Goal: Task Accomplishment & Management: Manage account settings

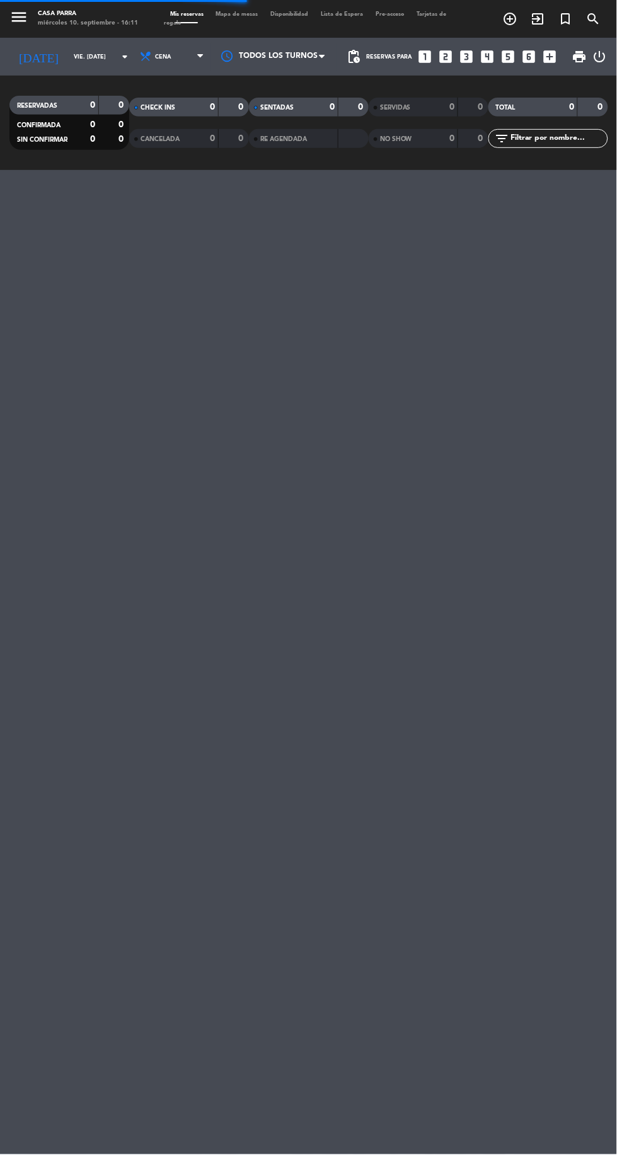
click at [17, 16] on icon "menu" at bounding box center [18, 17] width 19 height 19
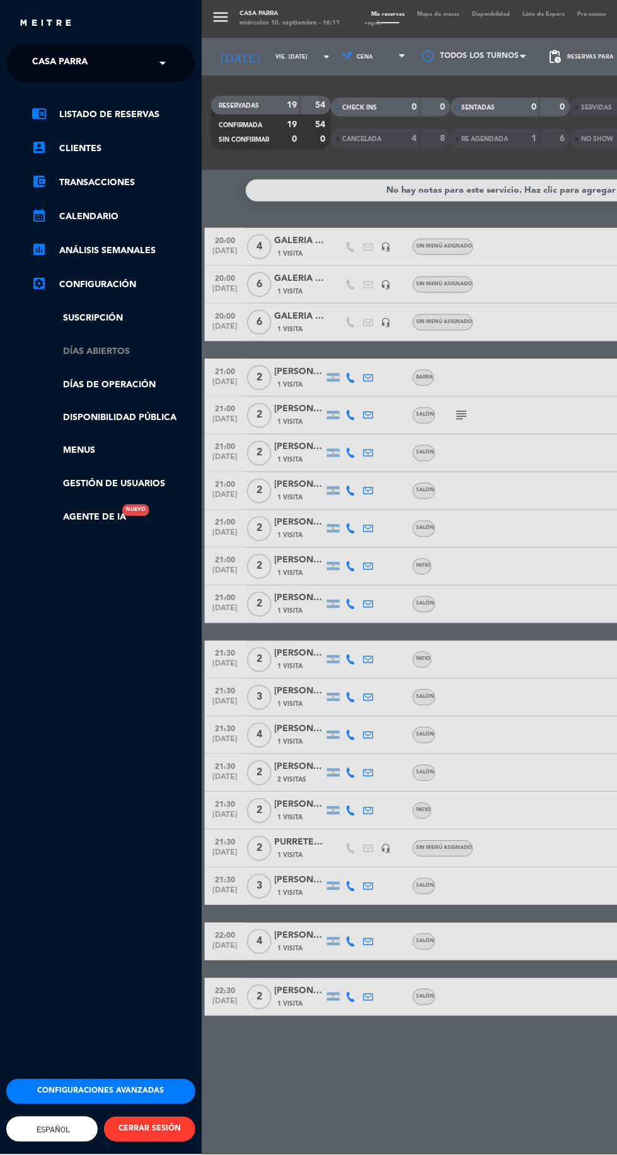
click at [64, 353] on link "Días abiertos" at bounding box center [113, 352] width 164 height 14
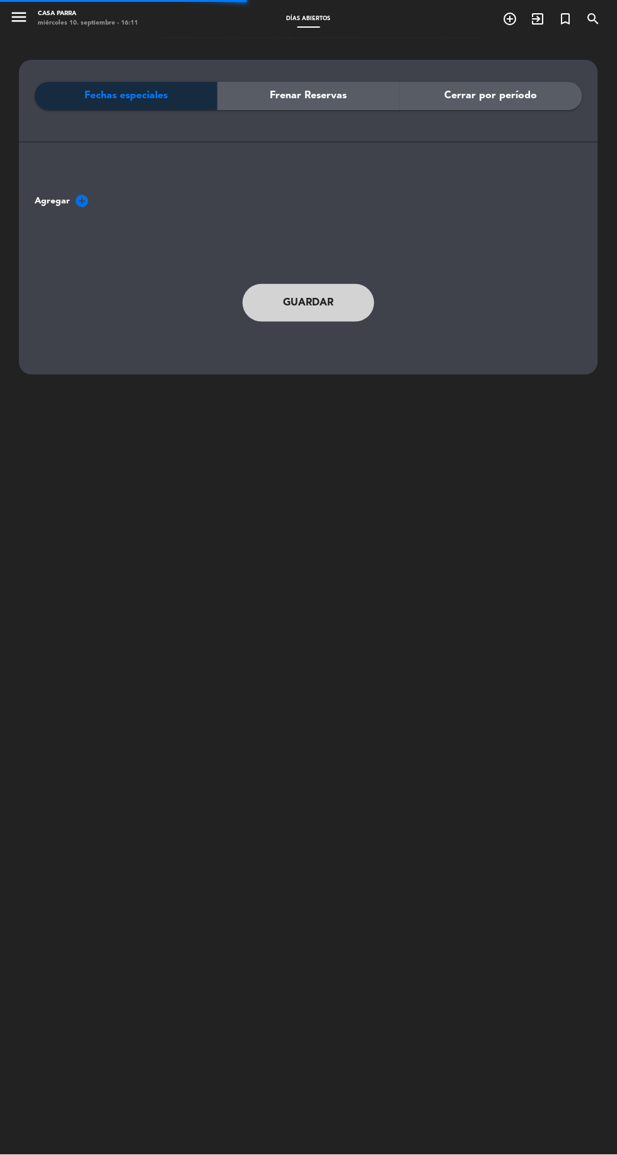
click at [26, 29] on button "menu" at bounding box center [18, 19] width 19 height 22
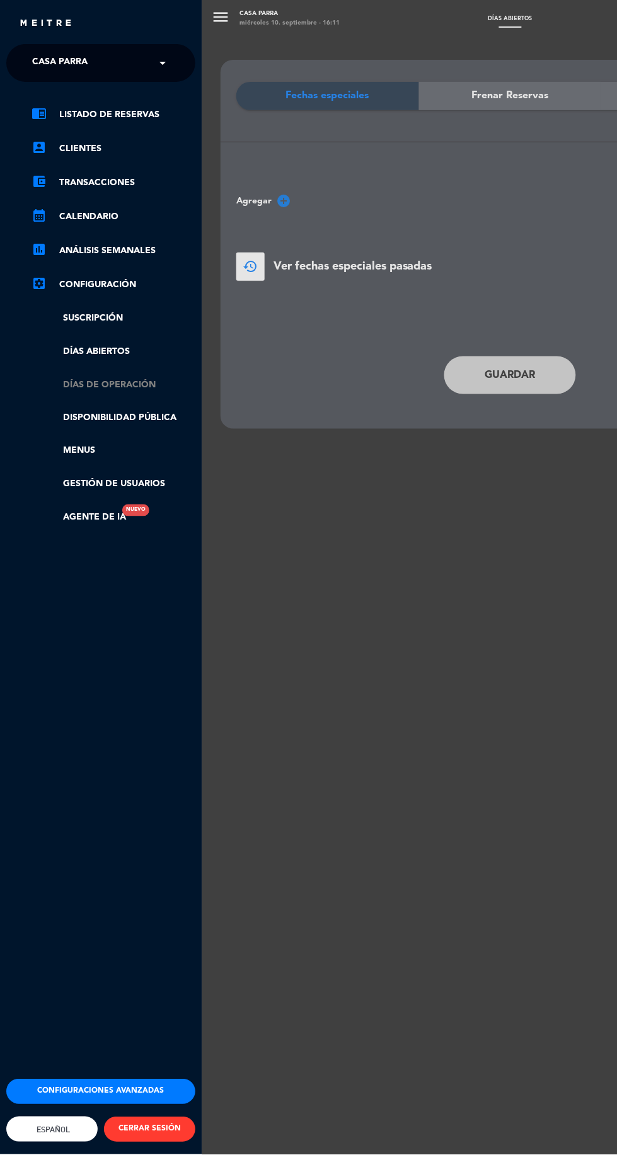
click at [77, 387] on link "Días de Operación" at bounding box center [113, 385] width 164 height 14
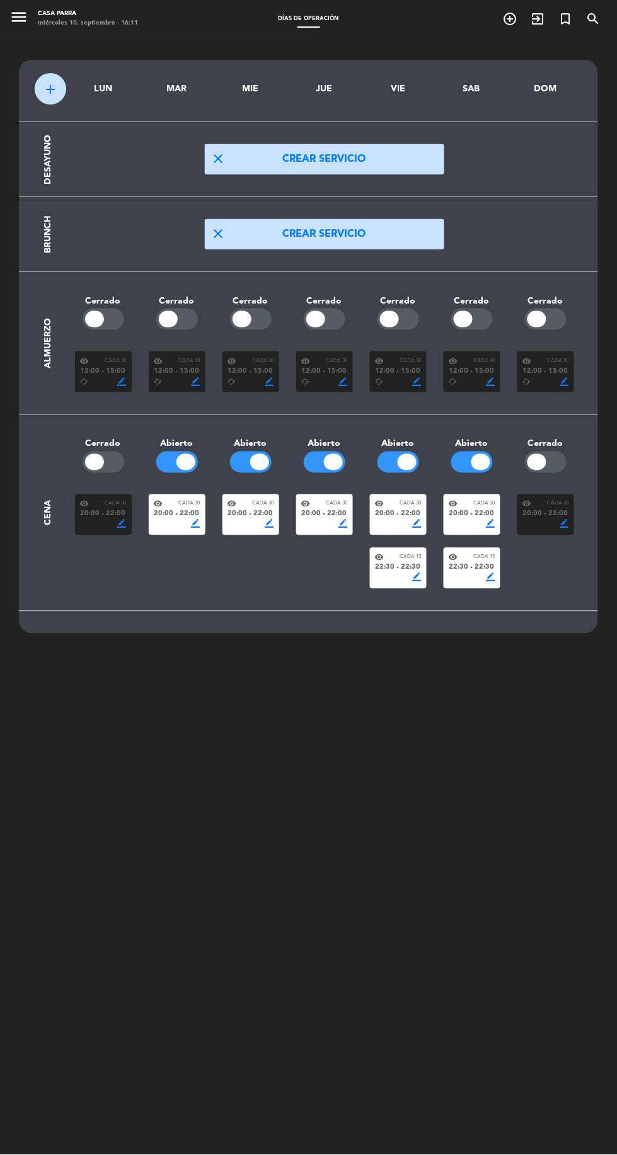
click at [312, 514] on span "20:00" at bounding box center [312, 514] width 20 height 11
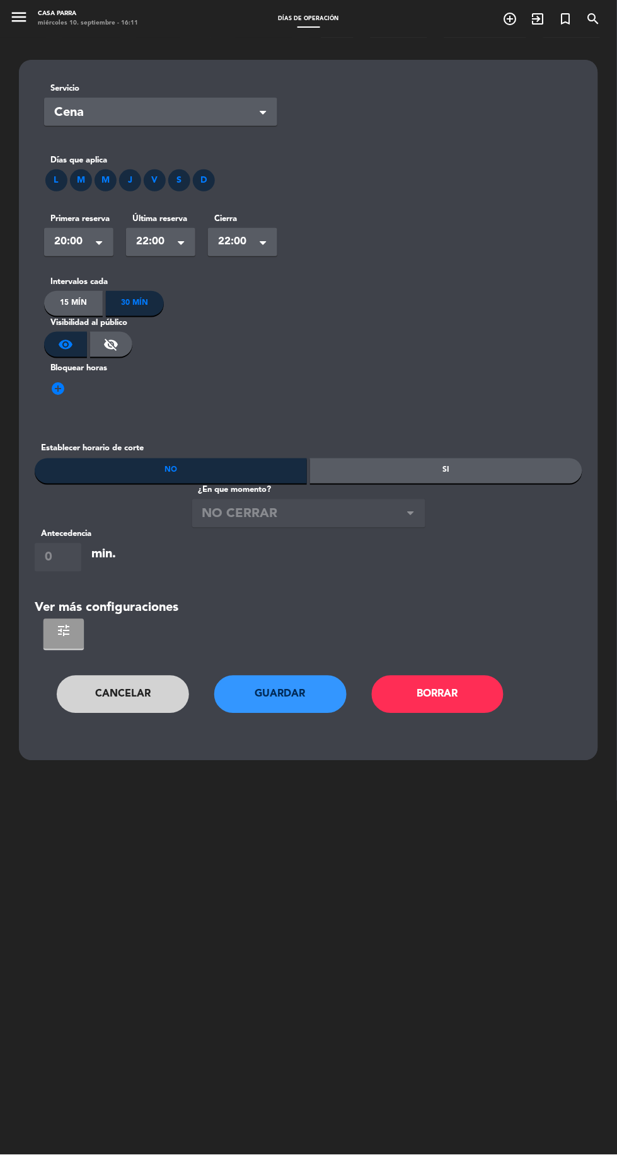
click at [59, 637] on span "tune" at bounding box center [63, 631] width 15 height 15
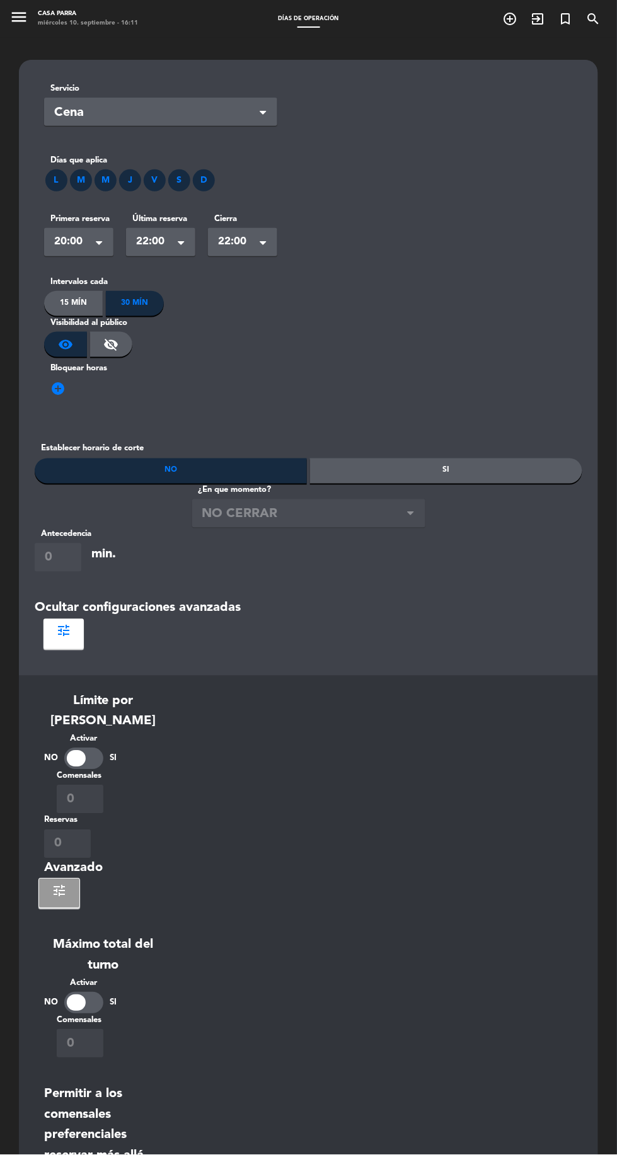
click at [55, 641] on button "tune" at bounding box center [63, 634] width 40 height 30
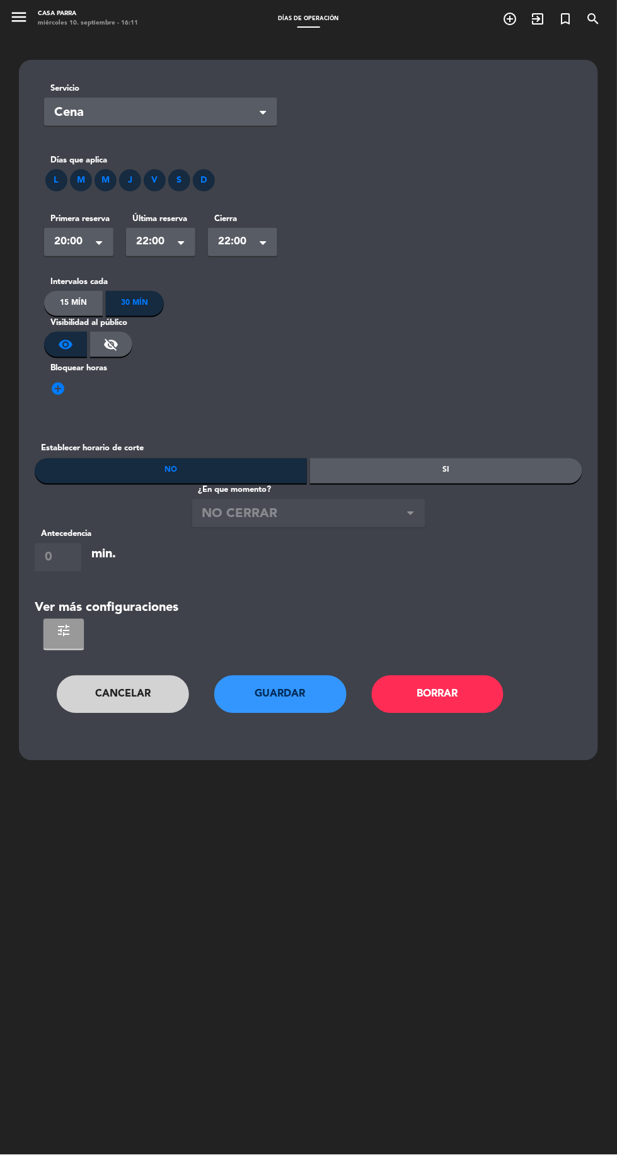
click at [64, 631] on span "tune" at bounding box center [63, 631] width 15 height 15
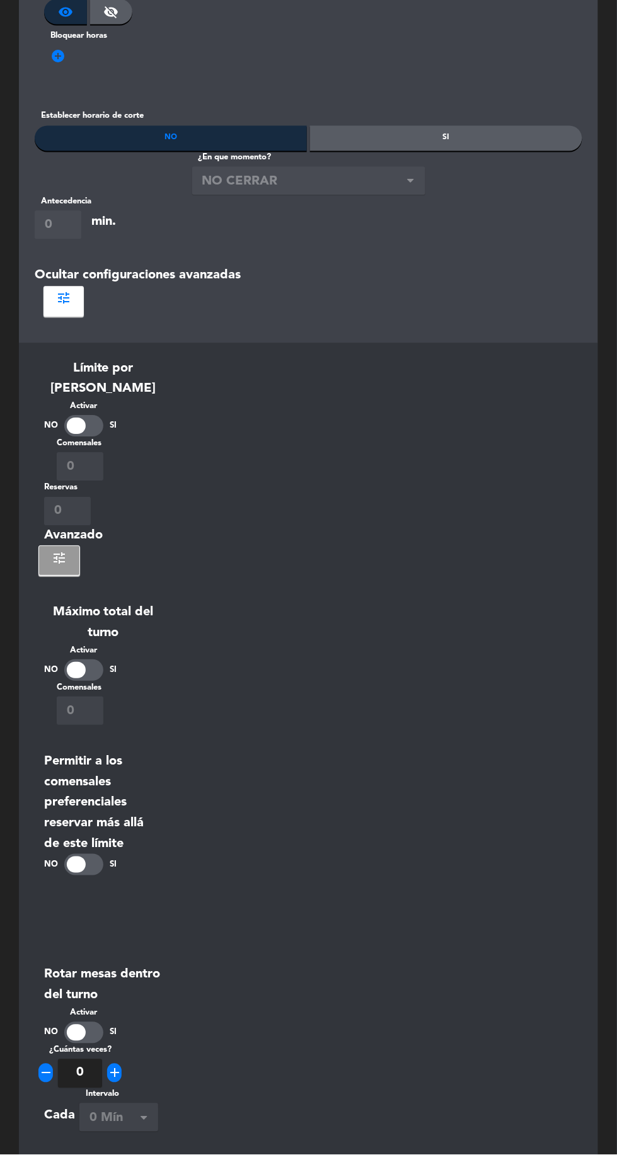
scroll to position [332, 0]
click at [58, 552] on span "tune" at bounding box center [59, 559] width 15 height 15
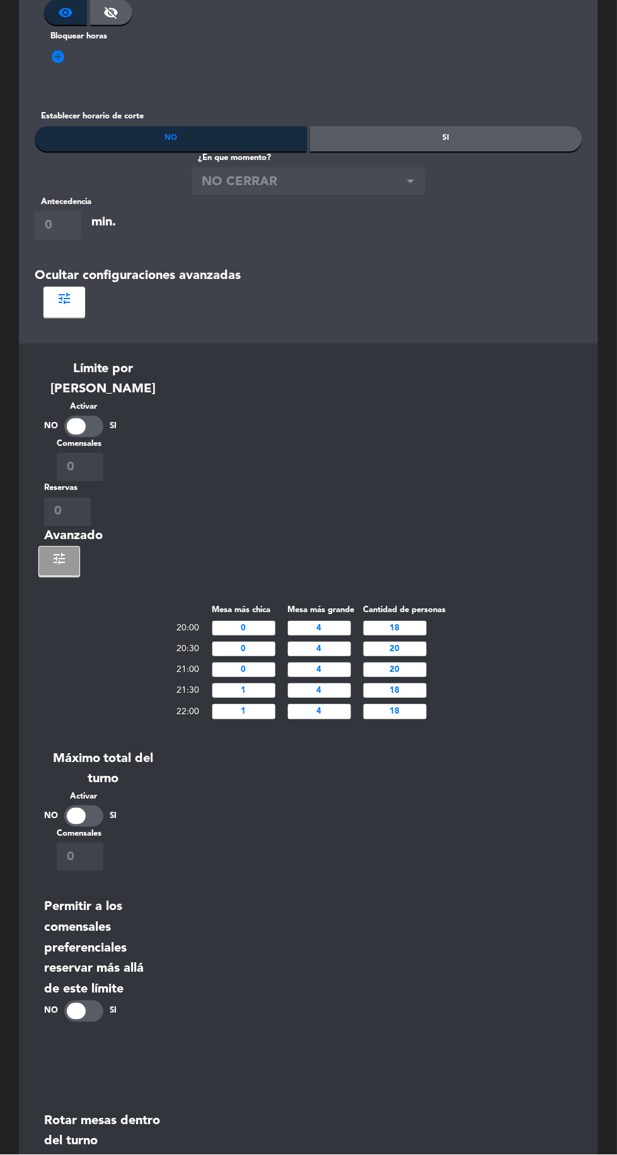
click at [324, 622] on input "4" at bounding box center [319, 629] width 63 height 14
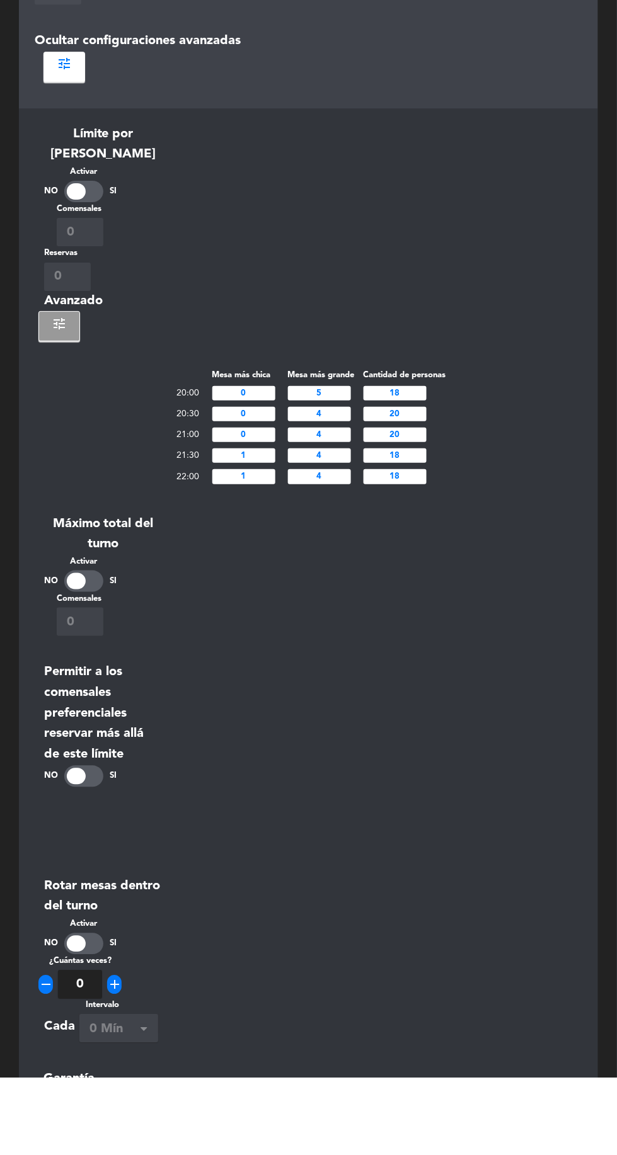
scroll to position [501, 0]
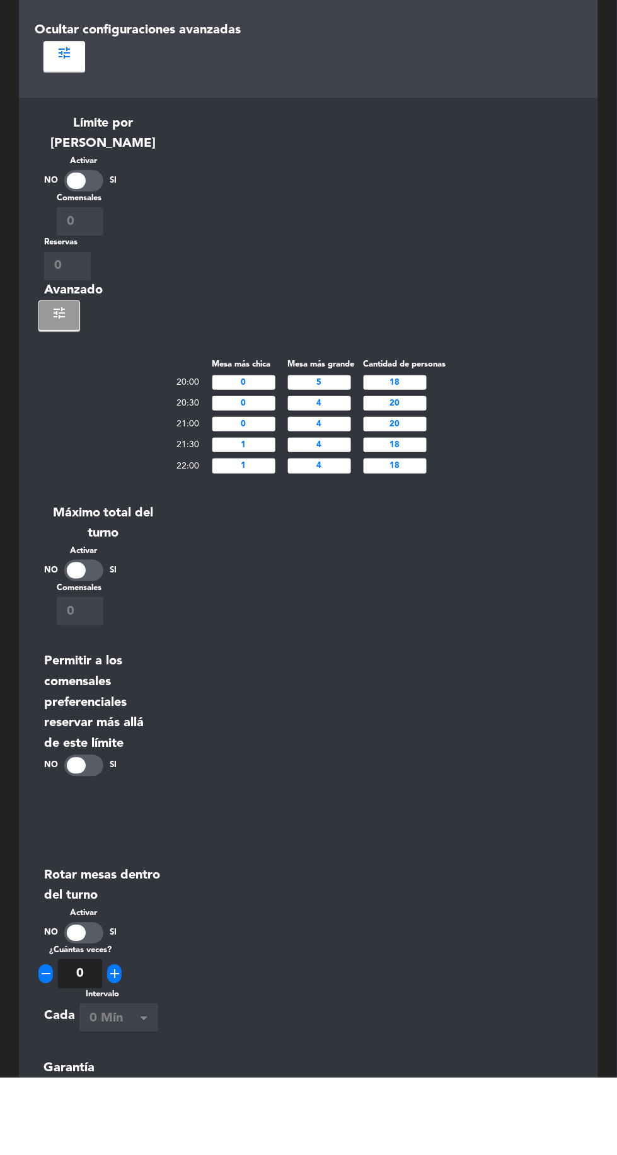
type input "5"
click at [331, 473] on input "4" at bounding box center [319, 480] width 63 height 14
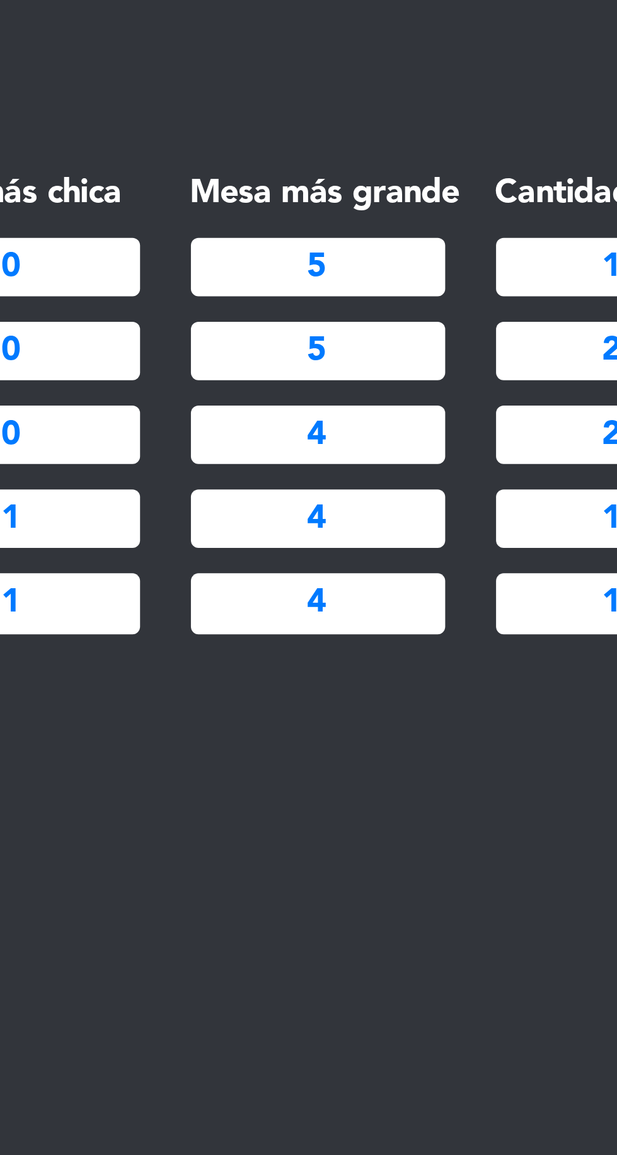
type input "5"
click at [326, 494] on input "4" at bounding box center [319, 501] width 63 height 14
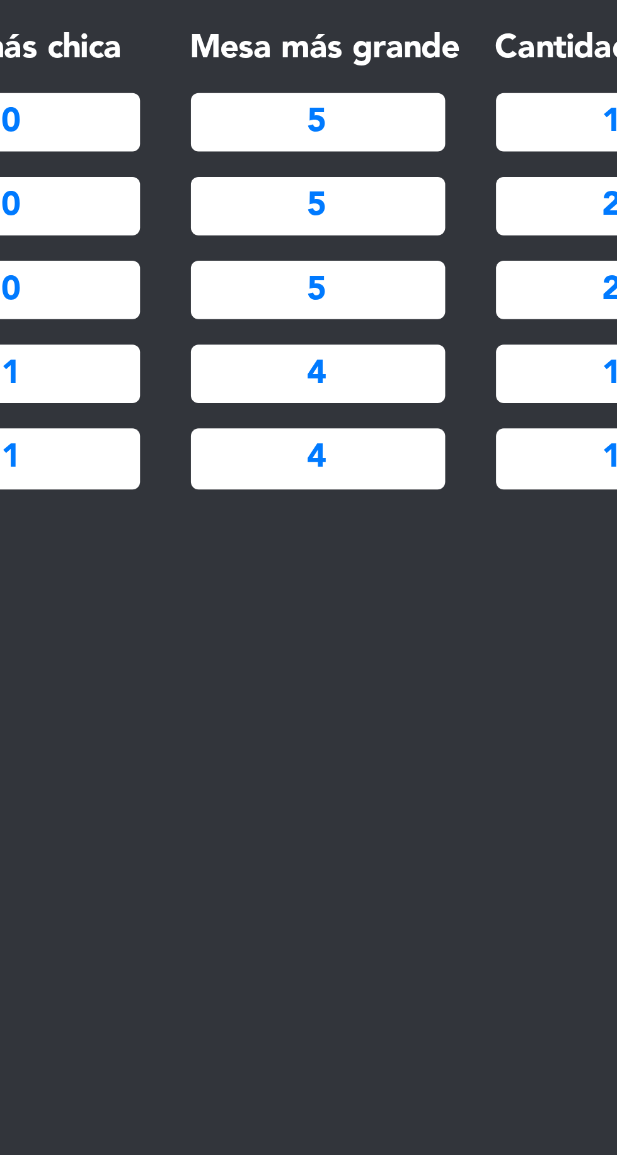
scroll to position [537, 0]
type input "5"
click at [321, 479] on input "4" at bounding box center [319, 486] width 63 height 14
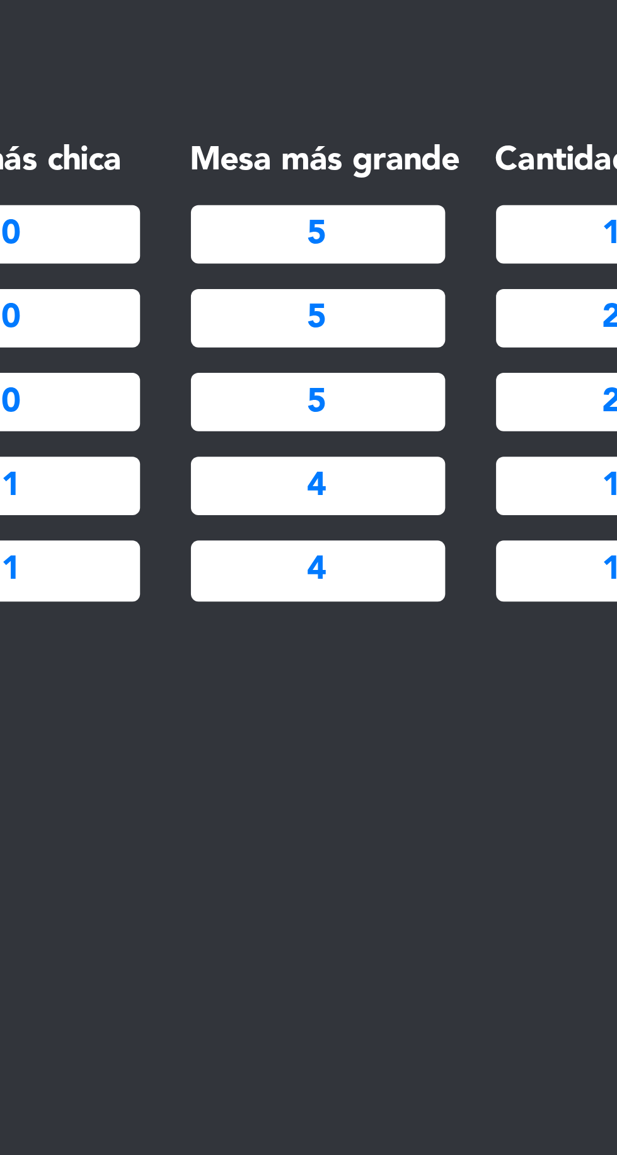
scroll to position [507, 0]
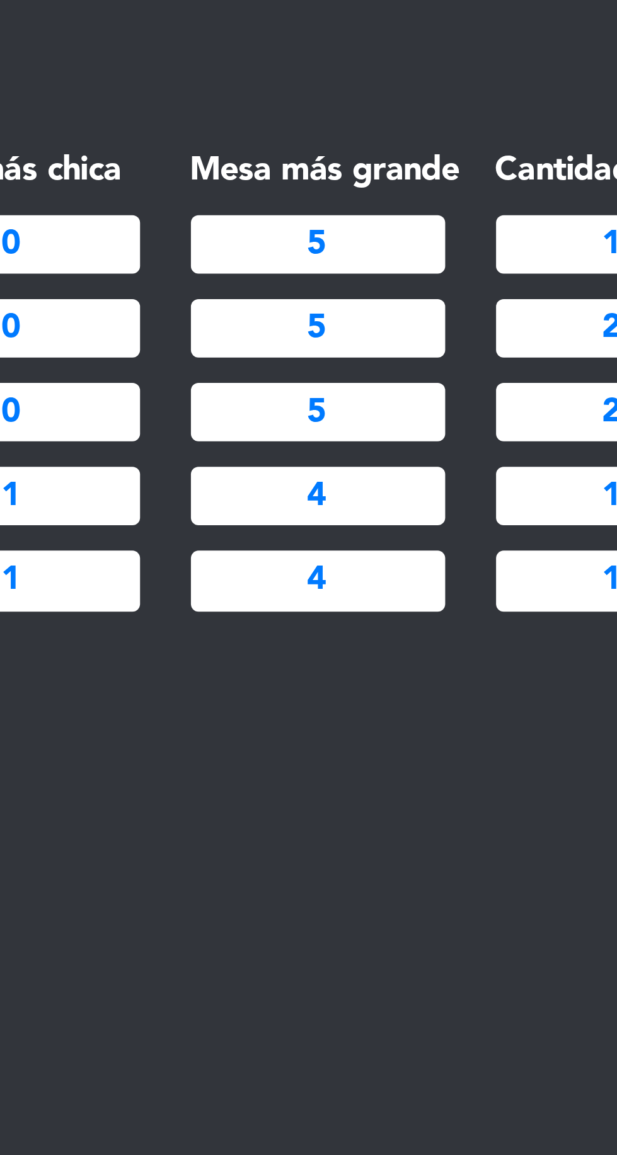
click at [313, 447] on input "5" at bounding box center [319, 454] width 63 height 14
click at [323, 447] on input "5" at bounding box center [319, 454] width 63 height 14
click at [324, 447] on input "5" at bounding box center [319, 454] width 63 height 14
type input "8"
click at [323, 467] on input "5" at bounding box center [319, 474] width 63 height 14
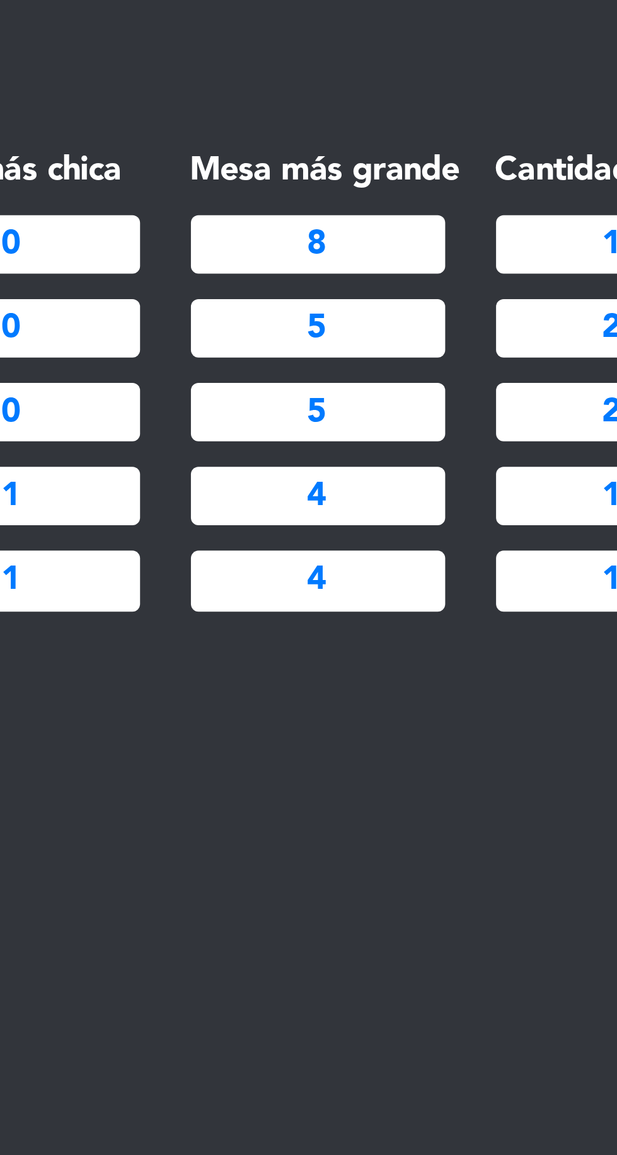
click at [326, 467] on input "5" at bounding box center [319, 474] width 63 height 14
type input "6"
click at [326, 488] on input "5" at bounding box center [319, 495] width 63 height 14
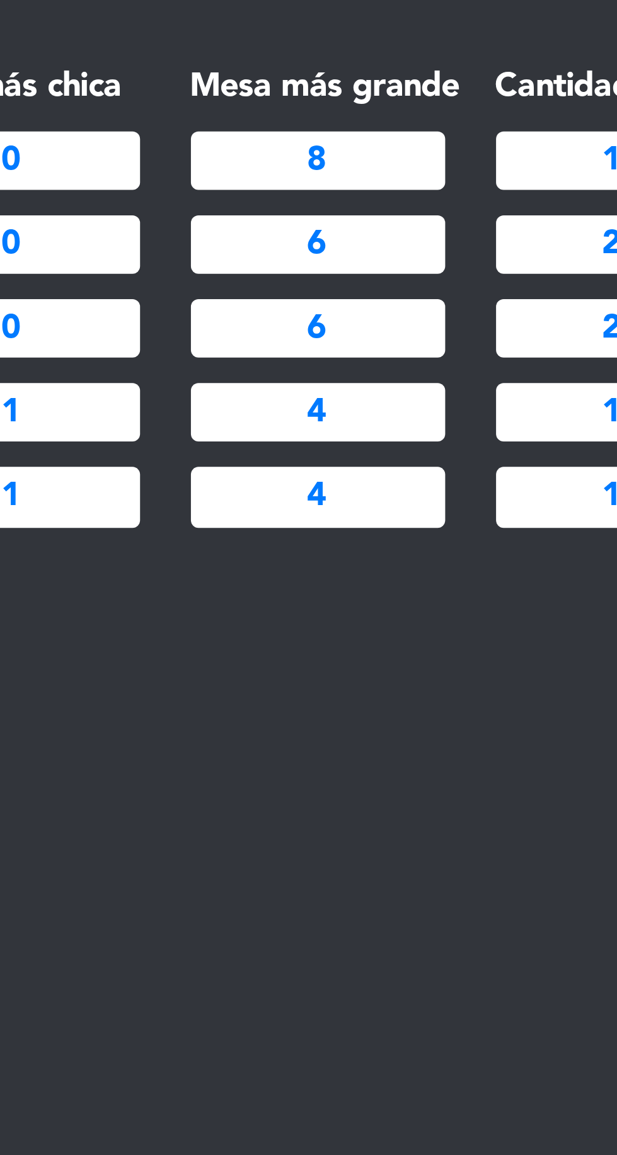
scroll to position [537, 0]
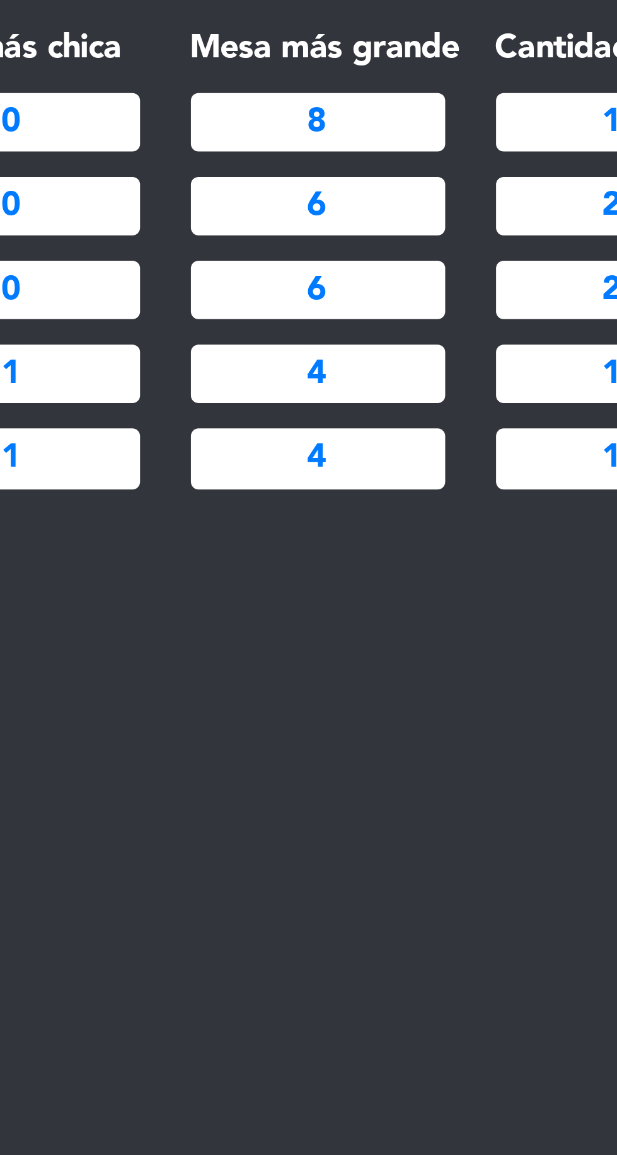
type input "6"
click at [325, 479] on input "4" at bounding box center [319, 486] width 63 height 14
type input "6"
click at [319, 500] on input "4" at bounding box center [319, 507] width 63 height 14
type input "8"
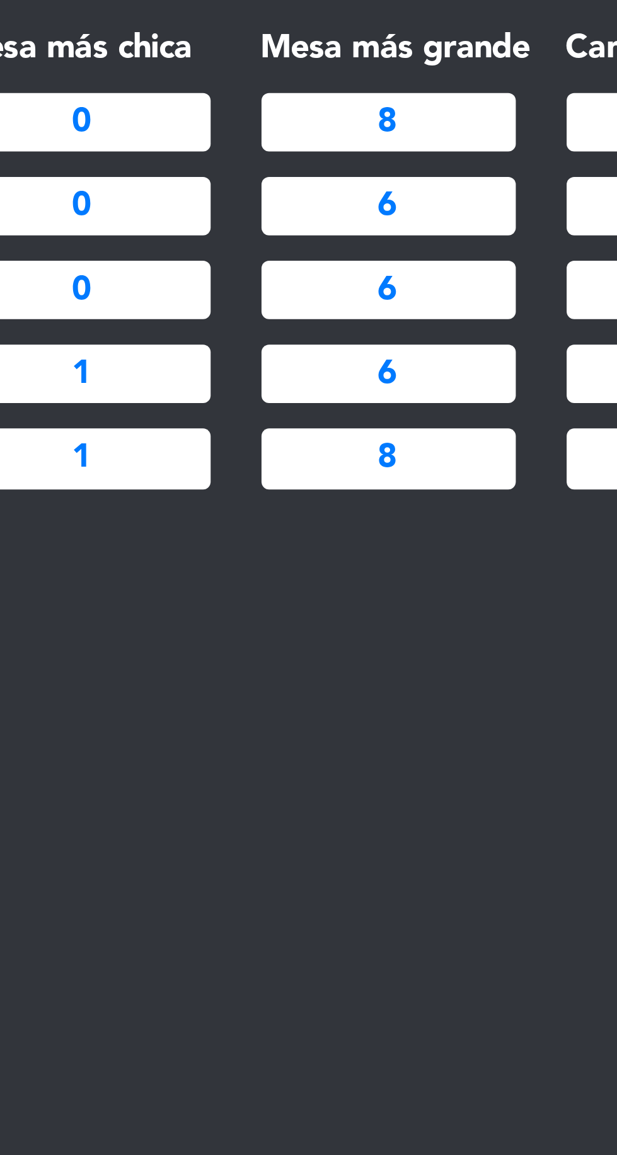
click at [323, 500] on input "8" at bounding box center [319, 507] width 63 height 14
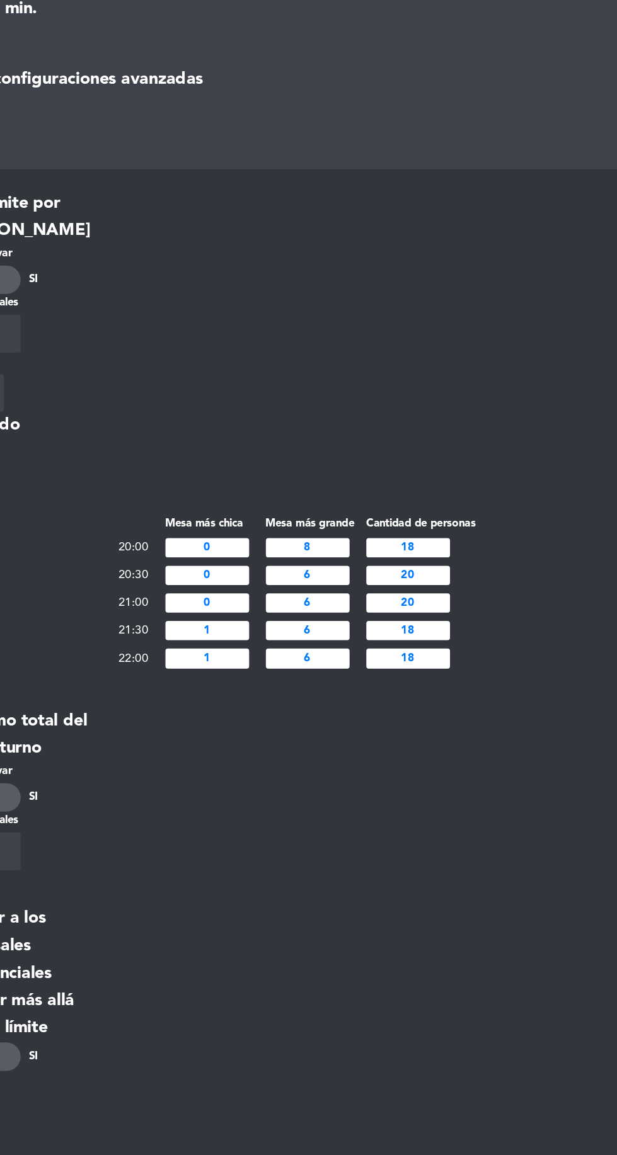
type input "6"
click at [317, 416] on input "8" at bounding box center [319, 423] width 63 height 14
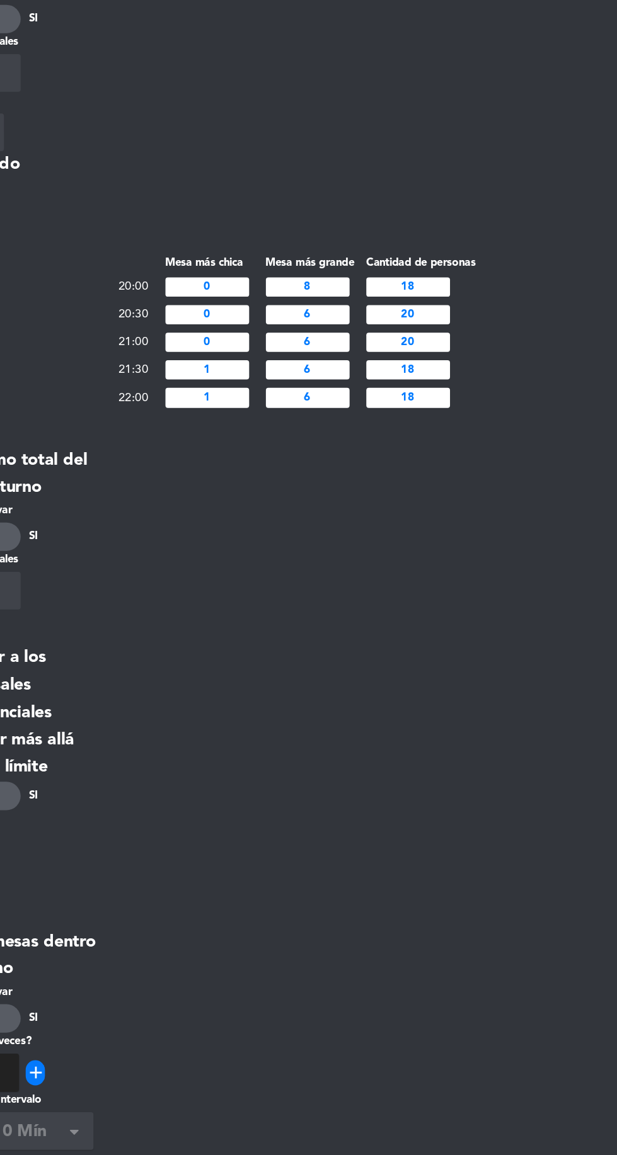
scroll to position [735, 0]
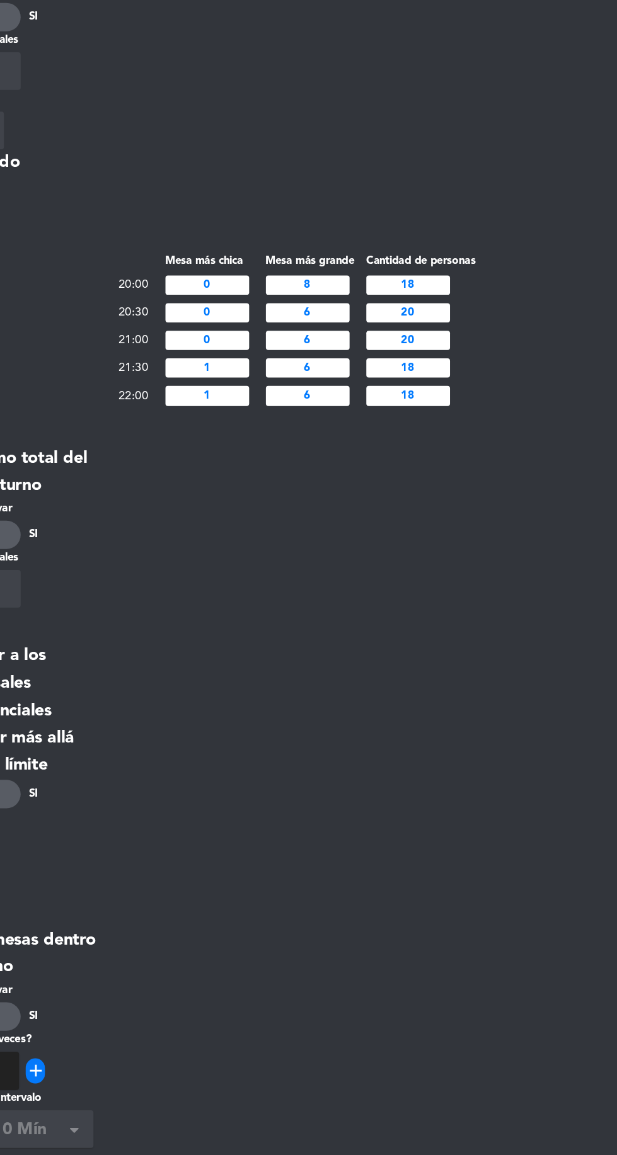
click at [332, 219] on input "8" at bounding box center [319, 226] width 63 height 14
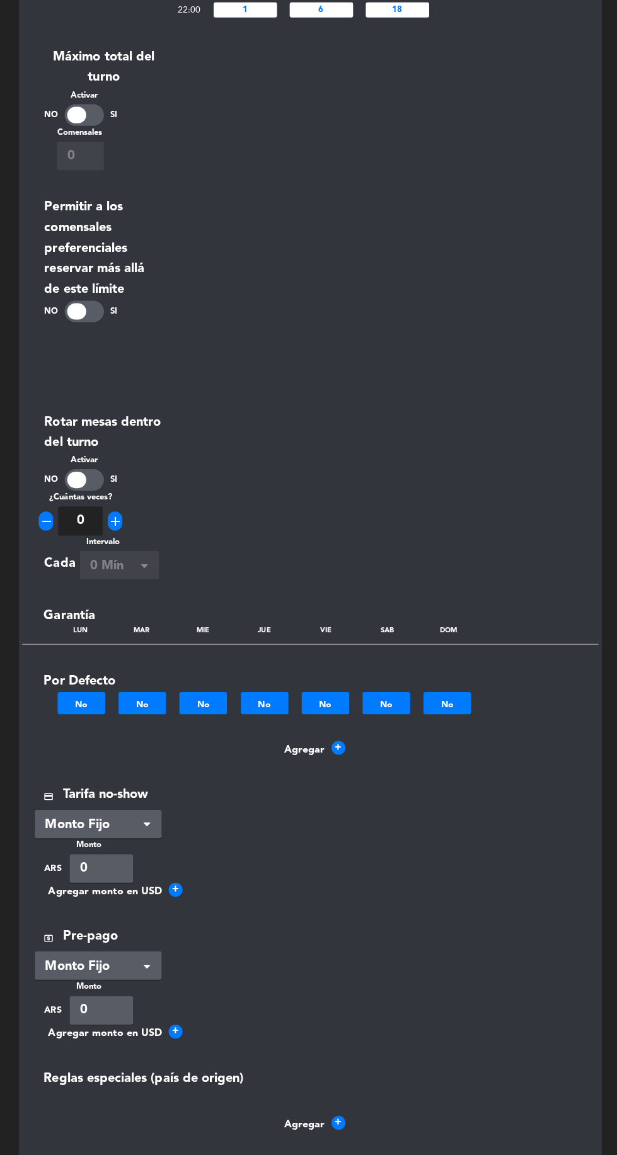
scroll to position [130, 0]
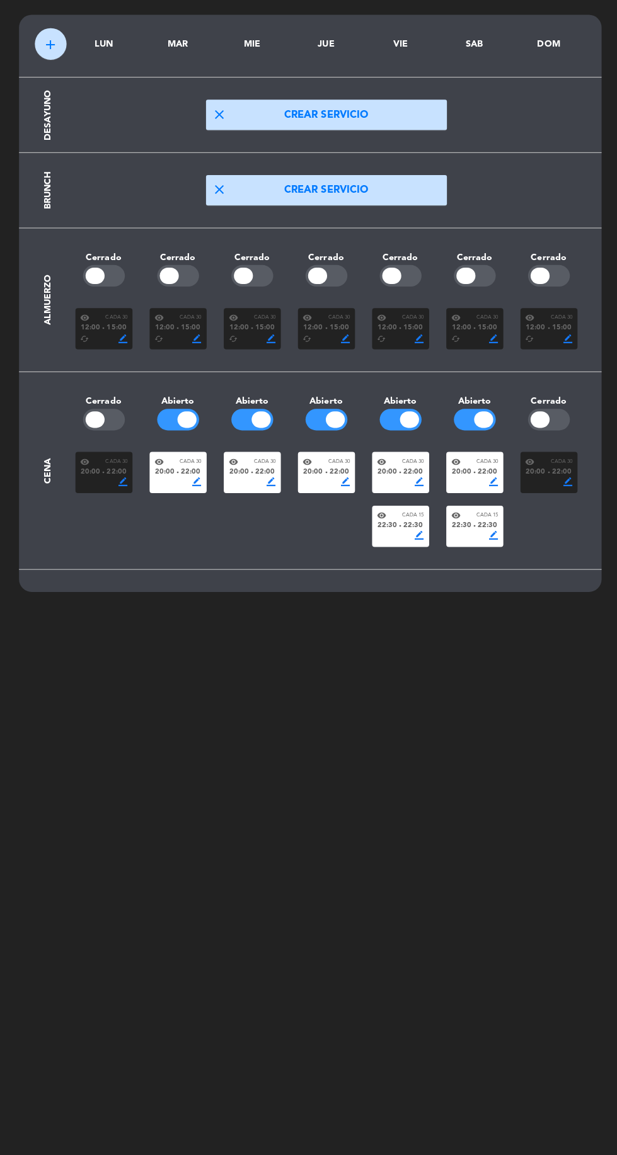
click at [384, 471] on span "20:00" at bounding box center [385, 476] width 20 height 11
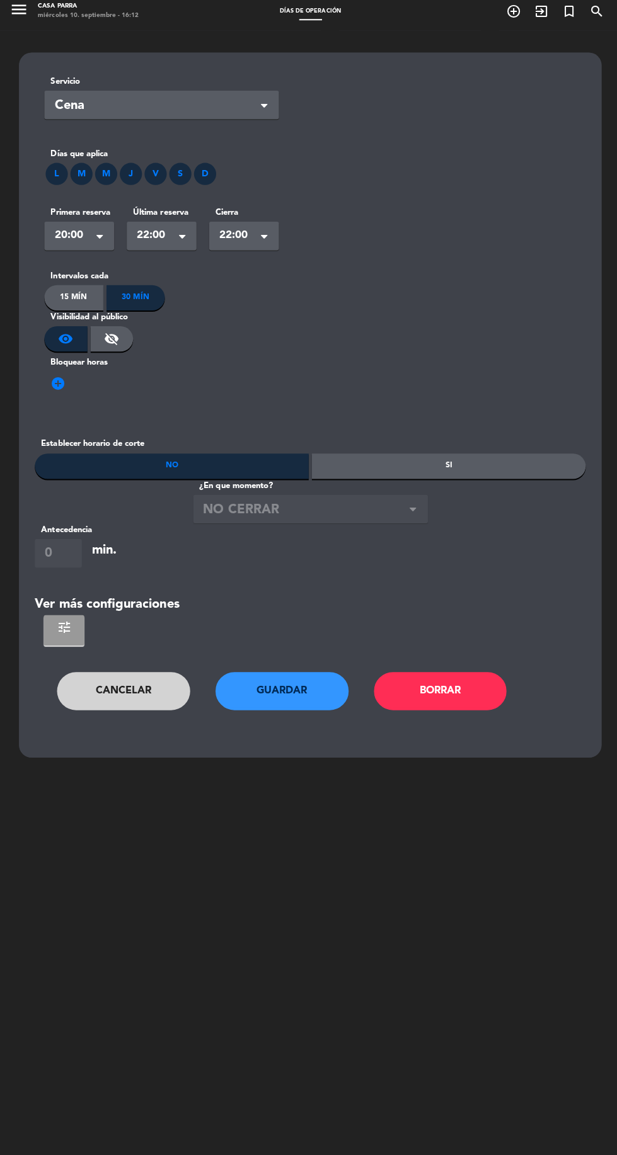
click at [59, 619] on button "tune" at bounding box center [63, 634] width 40 height 30
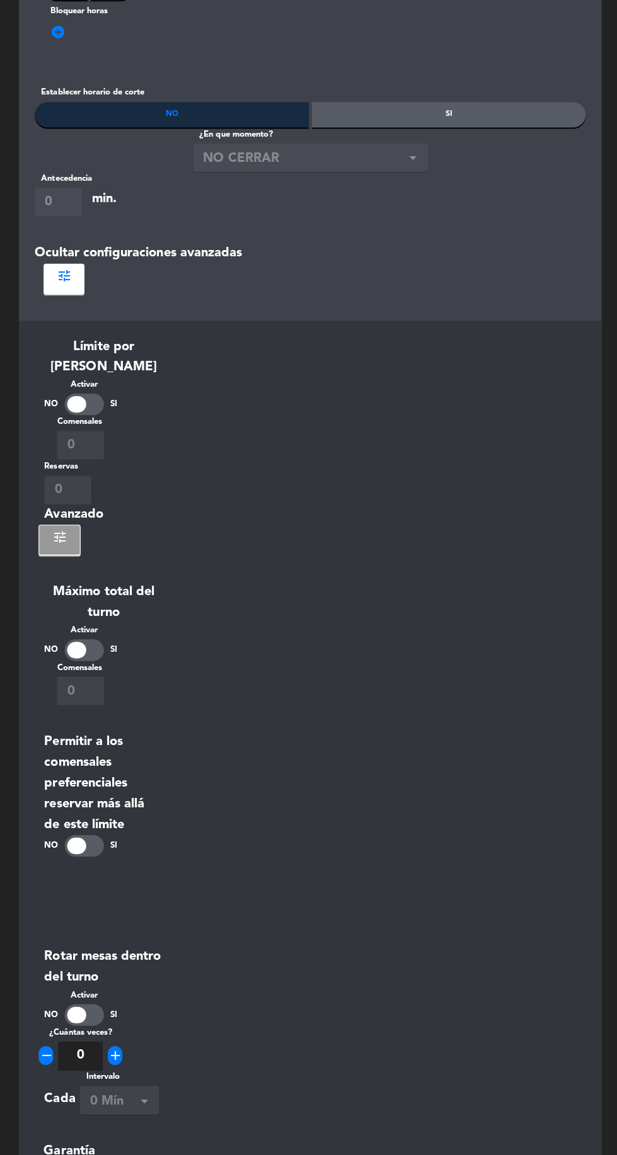
scroll to position [323, 0]
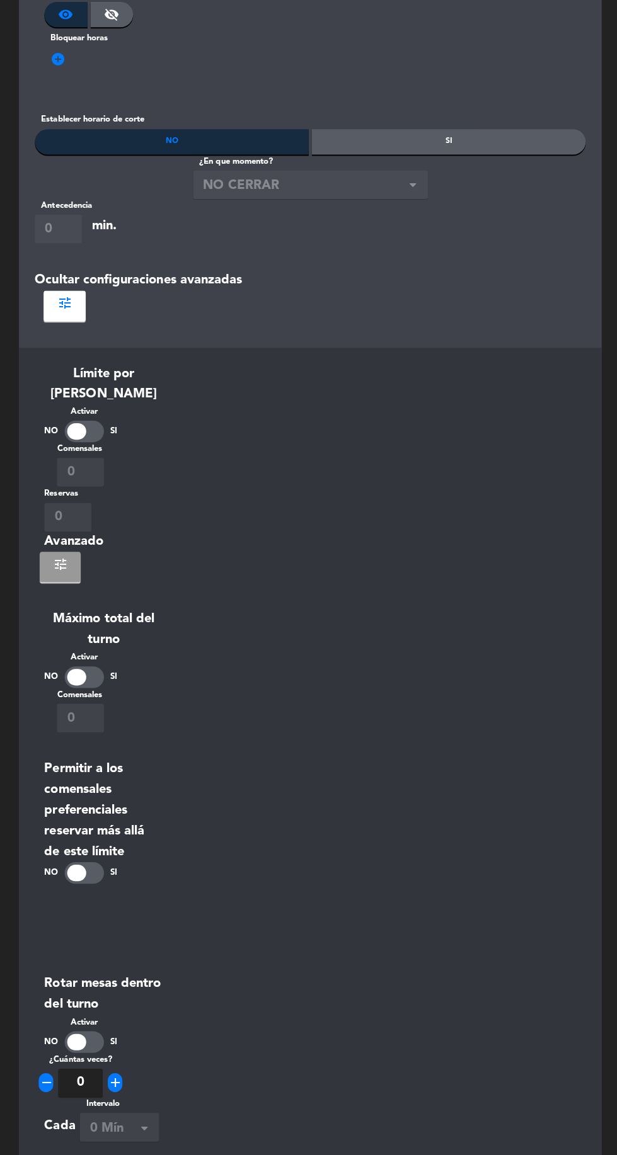
click at [56, 556] on button "tune" at bounding box center [60, 571] width 40 height 30
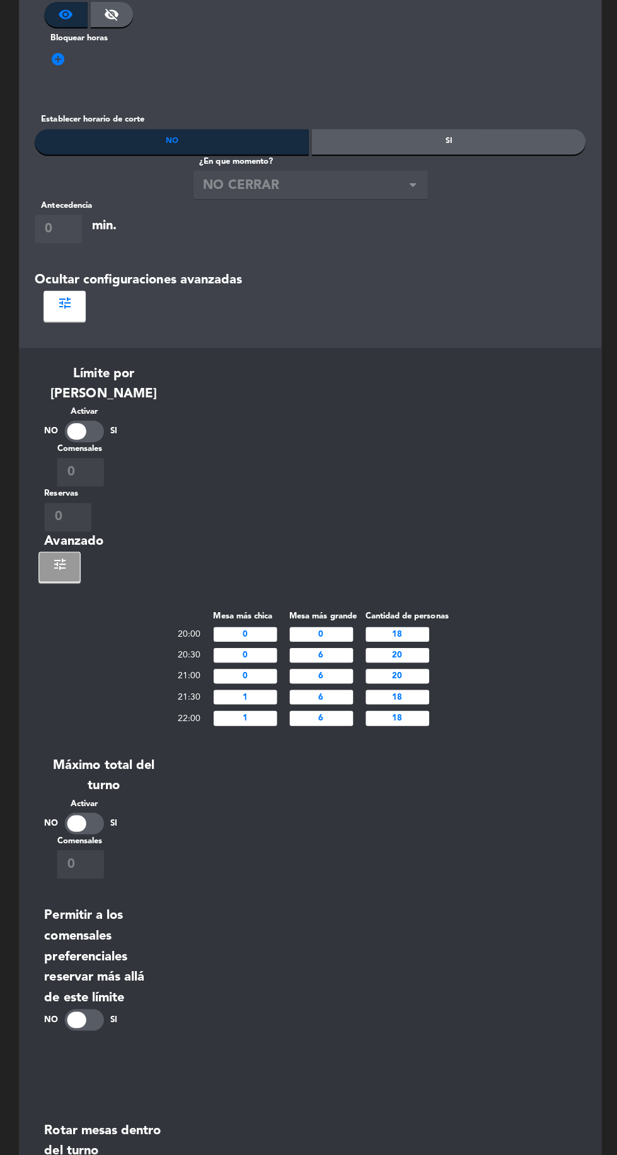
click at [310, 714] on input "6" at bounding box center [319, 721] width 63 height 14
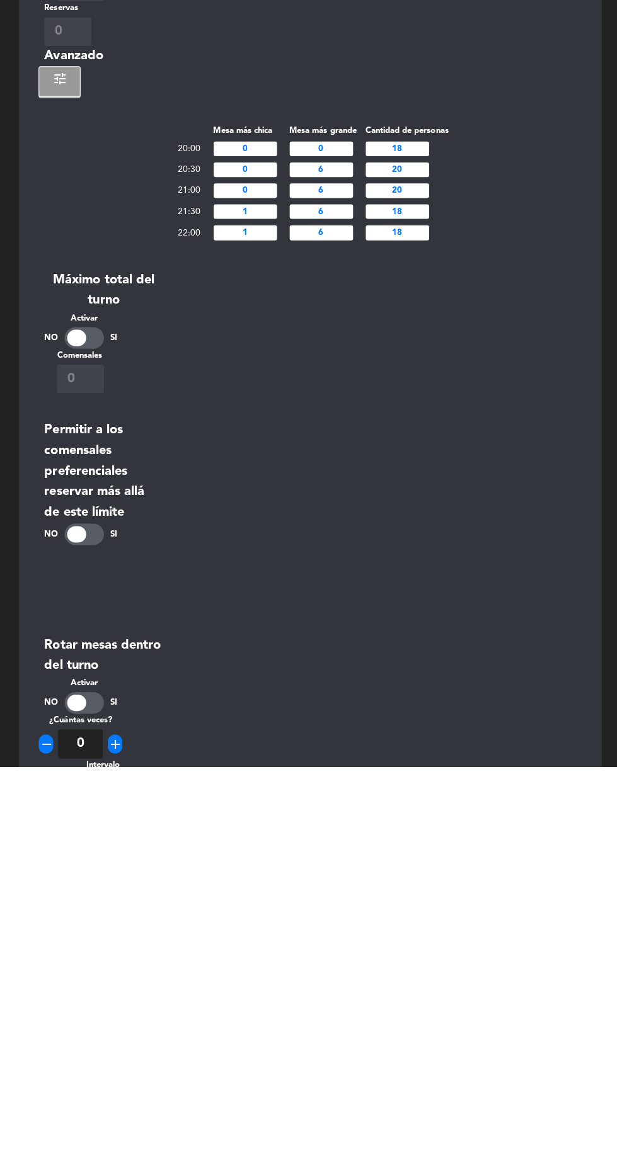
scroll to position [420, 0]
click at [320, 555] on input "6" at bounding box center [319, 562] width 63 height 14
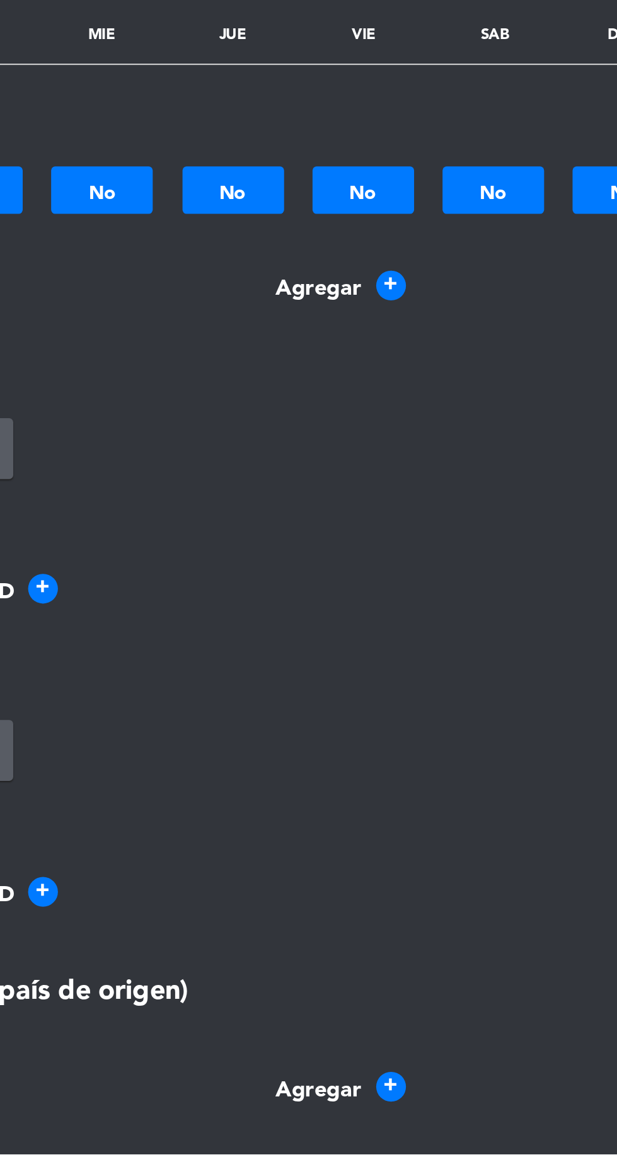
scroll to position [130, 0]
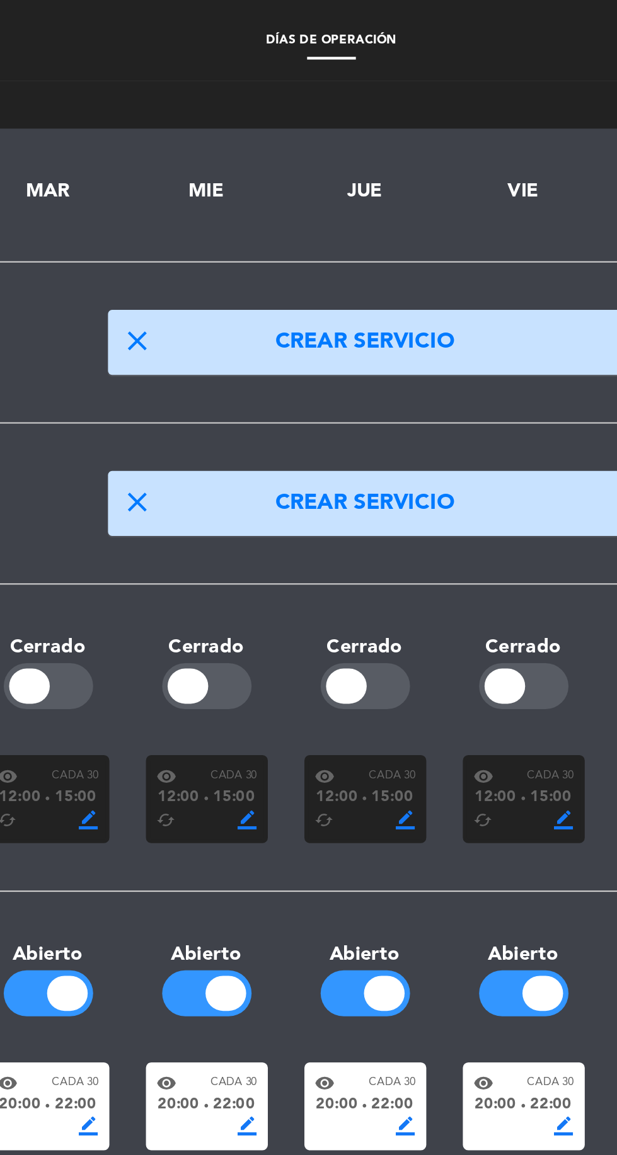
scroll to position [38, 0]
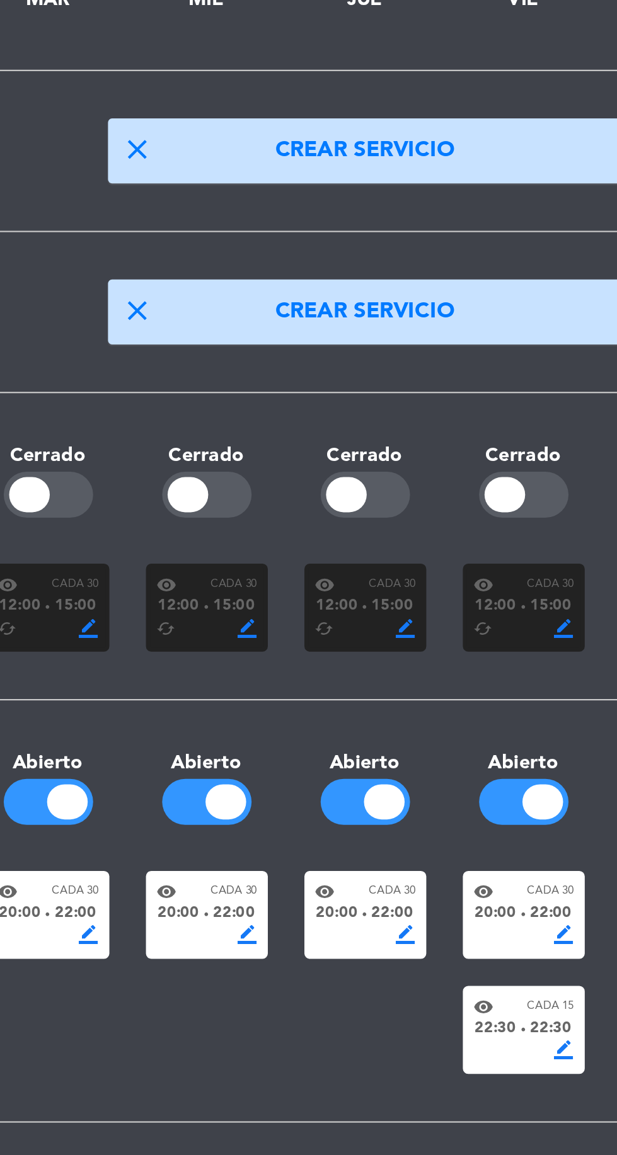
click at [334, 477] on span "22:00" at bounding box center [338, 476] width 20 height 11
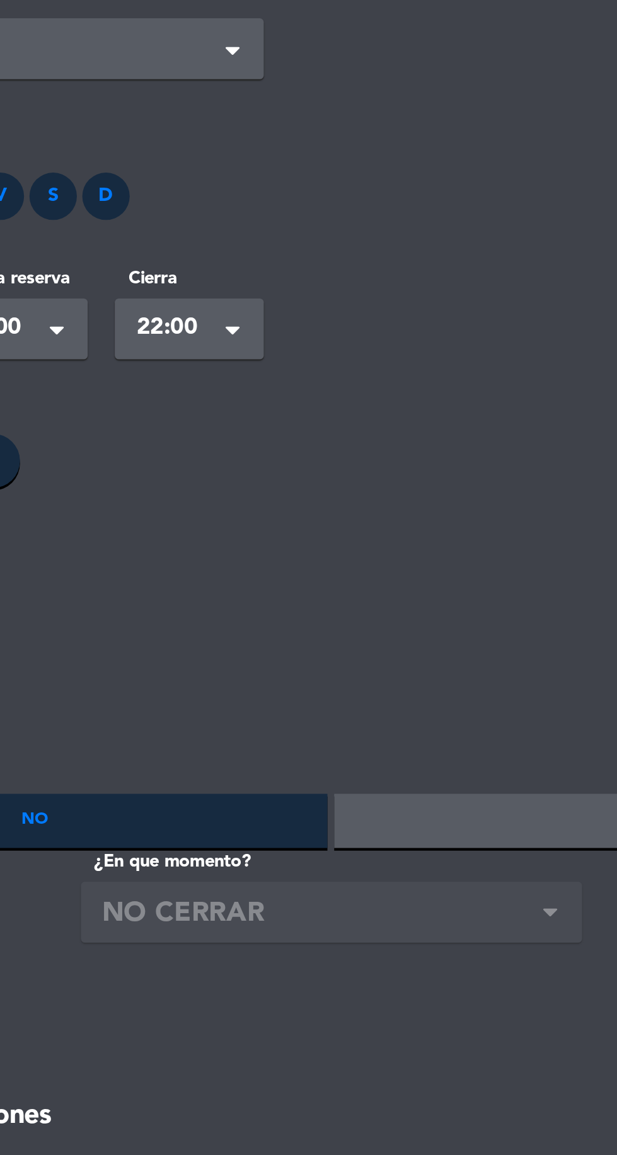
scroll to position [0, 0]
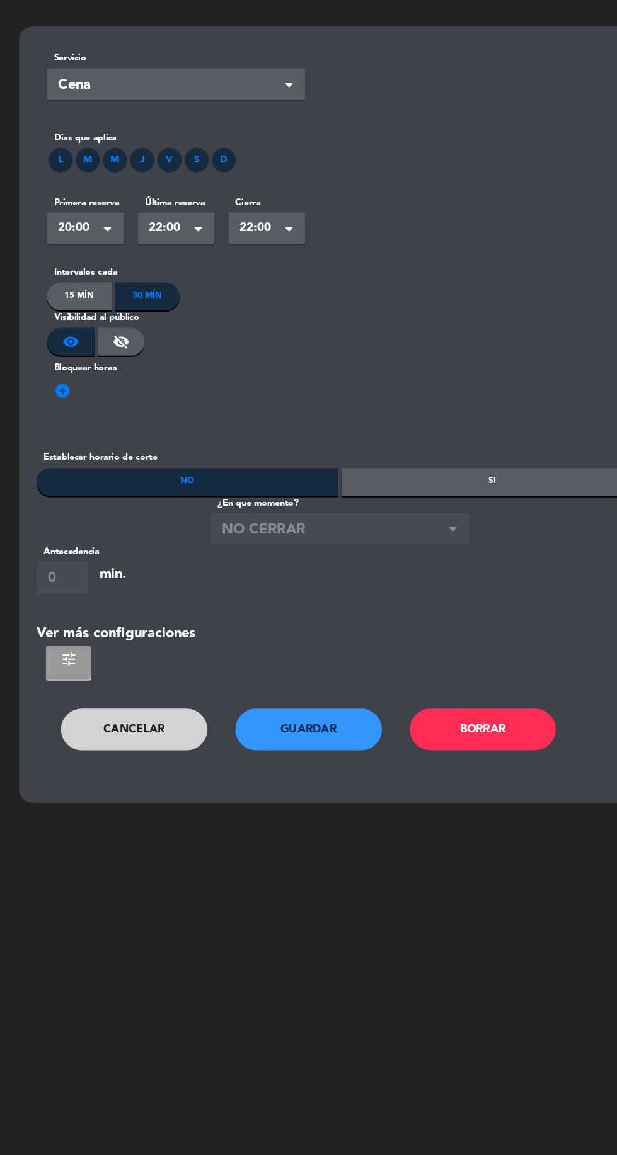
click at [62, 631] on span "tune" at bounding box center [63, 631] width 15 height 15
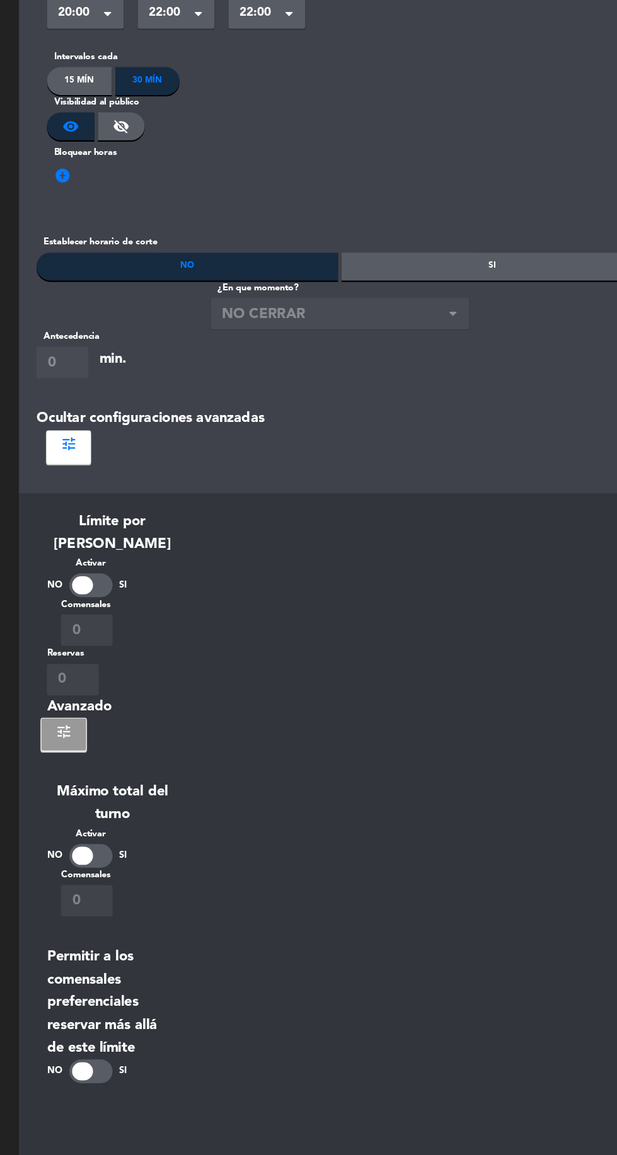
scroll to position [191, 0]
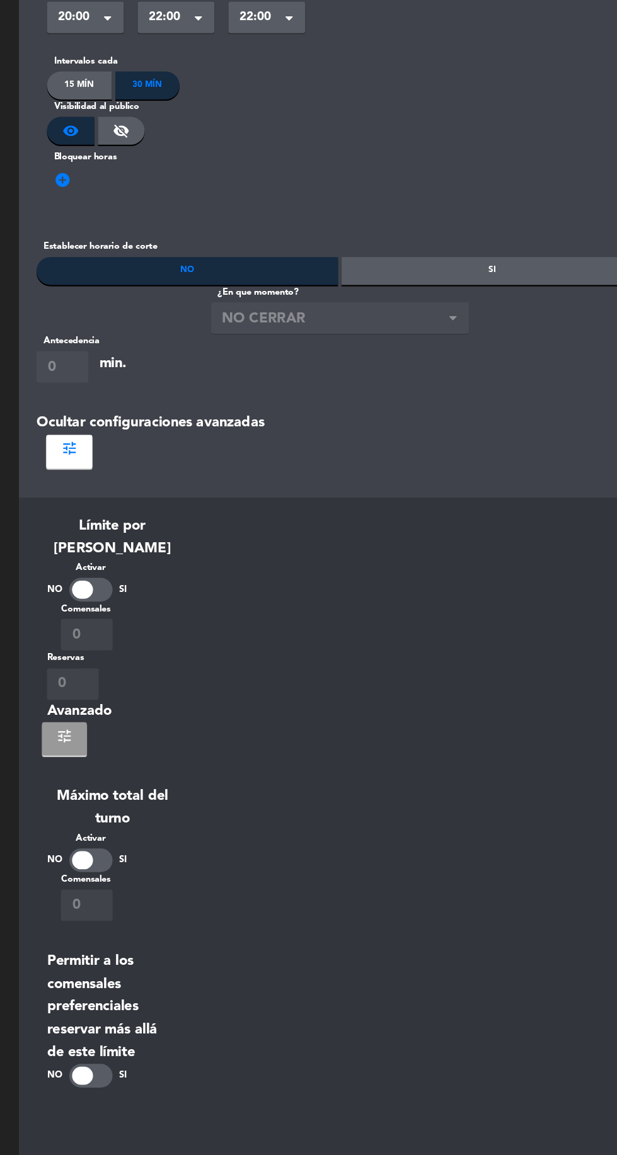
click at [45, 688] on button "tune" at bounding box center [60, 703] width 40 height 30
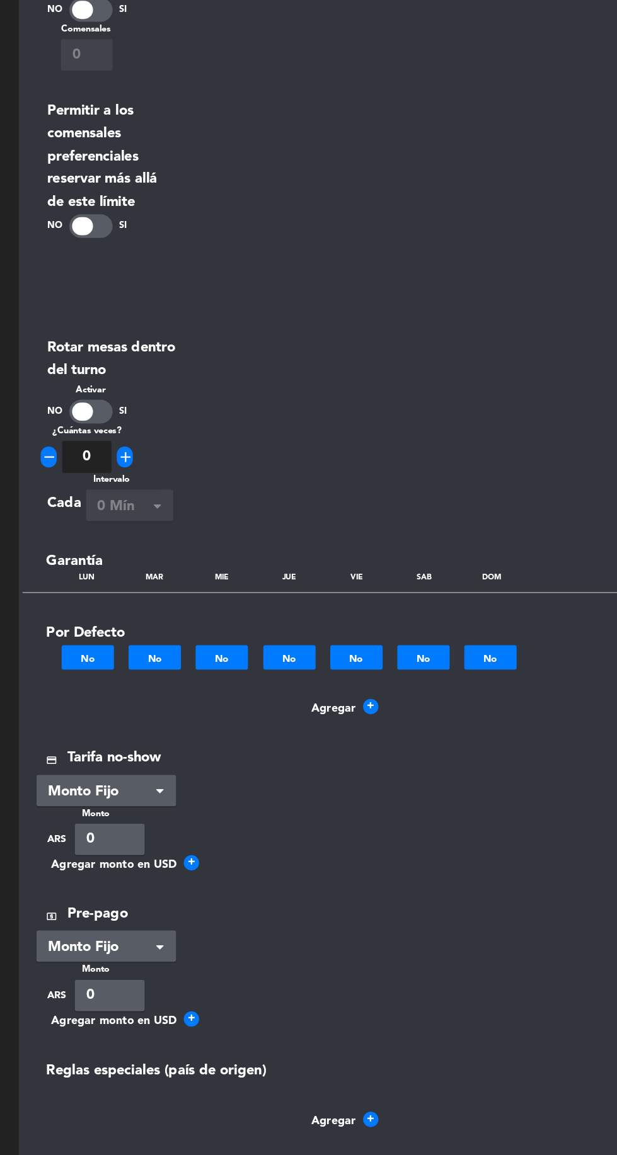
scroll to position [130, 0]
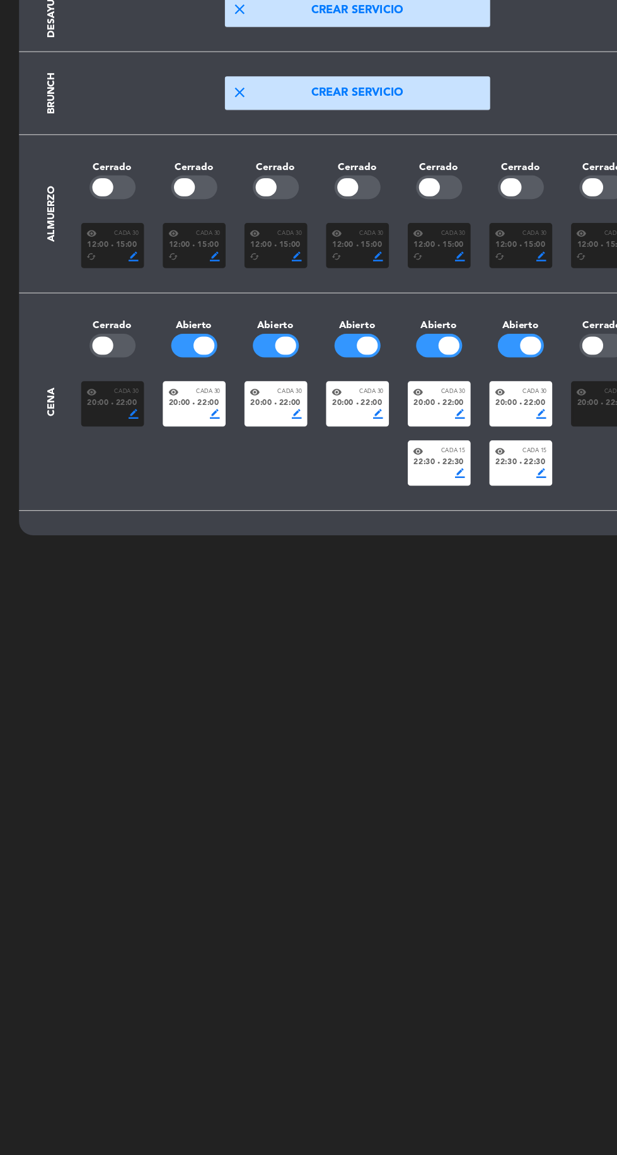
click at [413, 525] on span "22:30" at bounding box center [411, 530] width 20 height 11
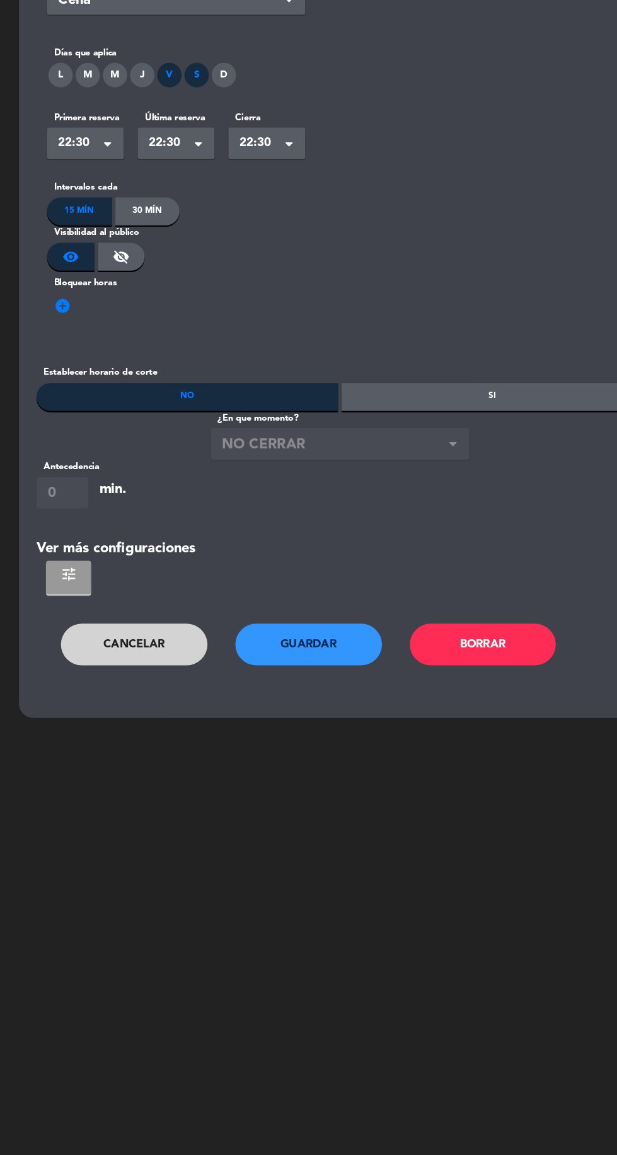
click at [57, 619] on button "tune" at bounding box center [63, 634] width 40 height 30
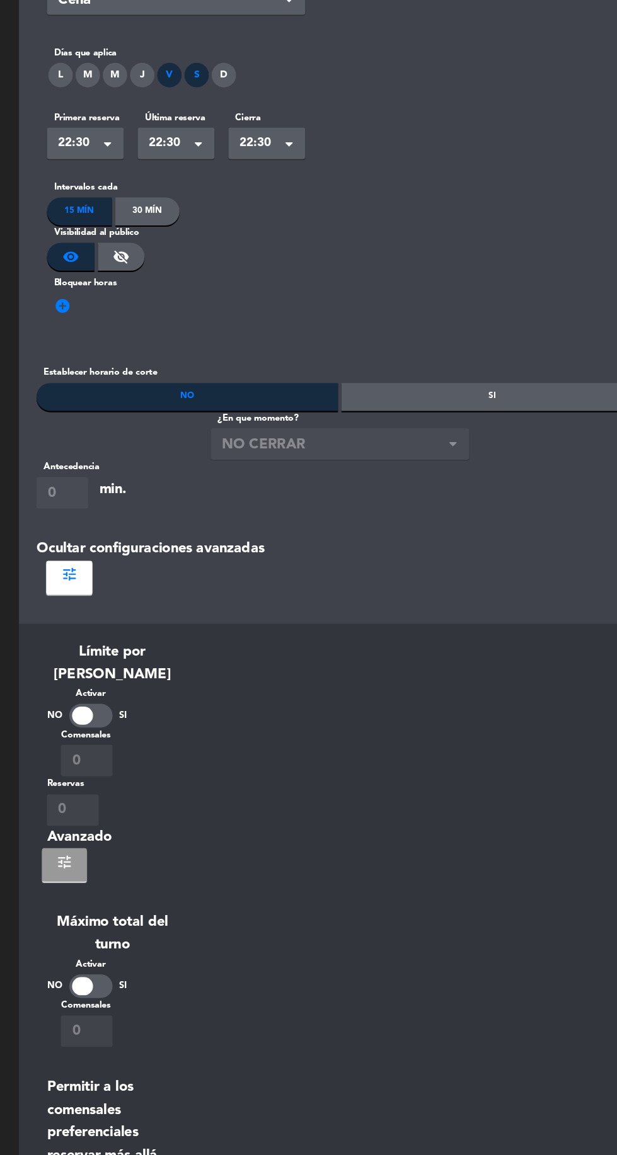
click at [59, 879] on button "tune" at bounding box center [60, 894] width 40 height 30
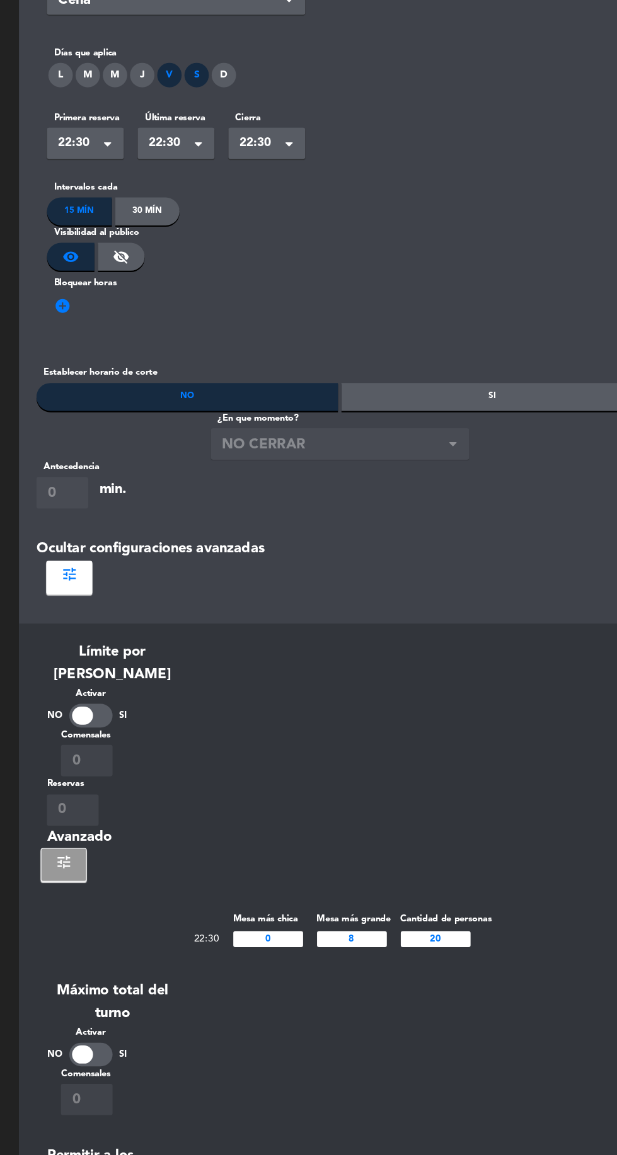
click at [333, 954] on input "8" at bounding box center [319, 961] width 63 height 14
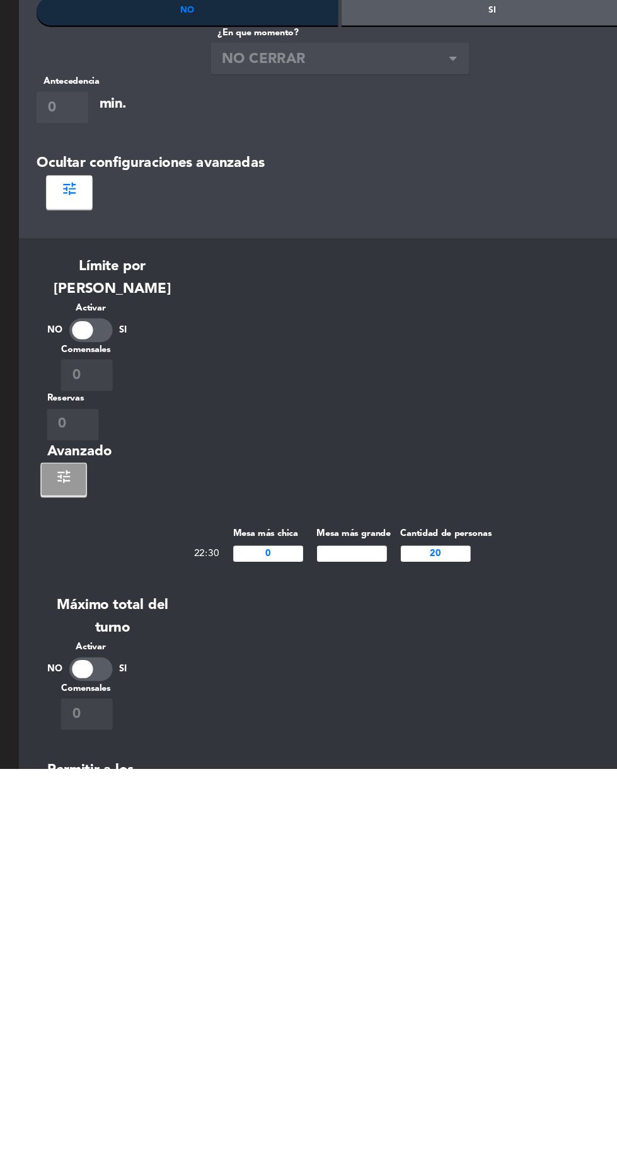
type input "6"
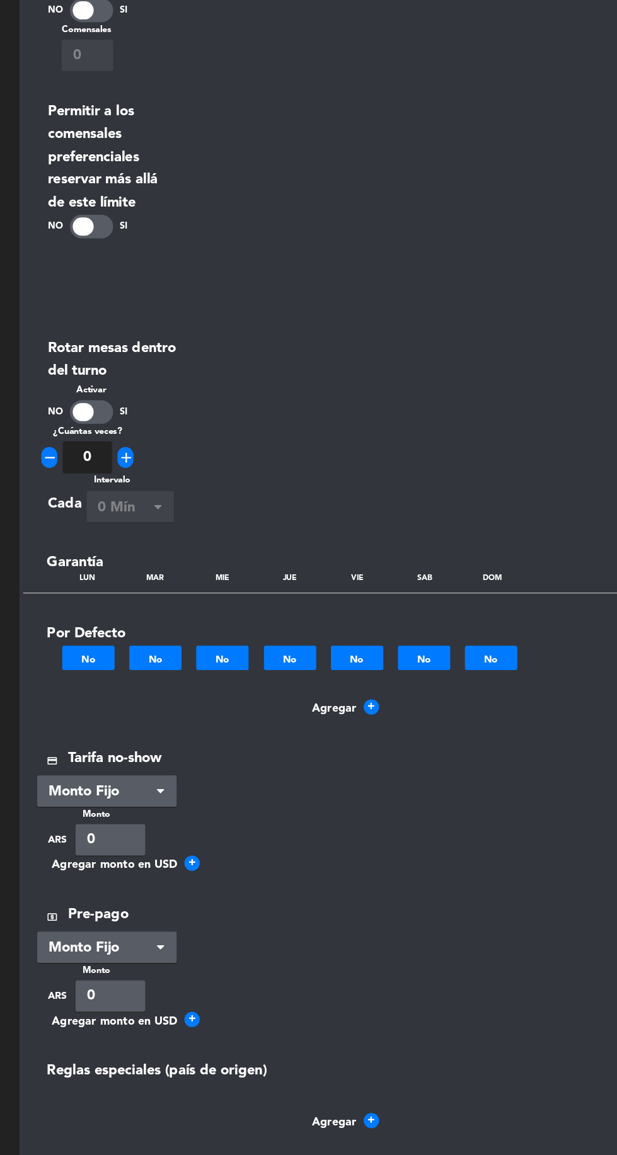
scroll to position [130, 0]
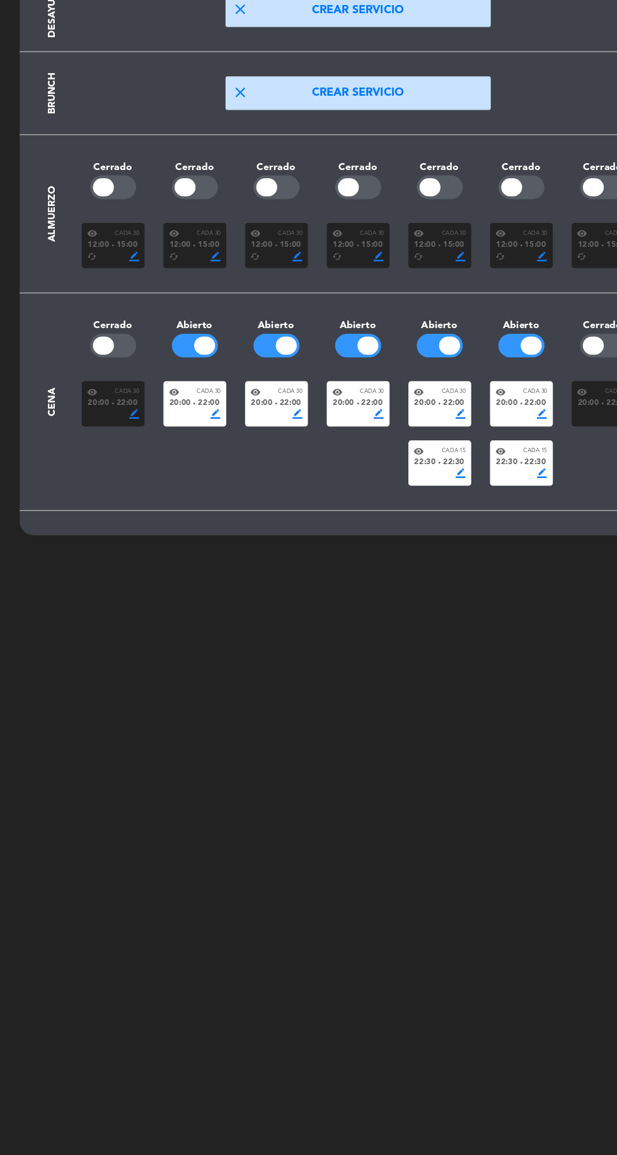
scroll to position [38, 0]
click at [251, 471] on div "20:00 fiber_manual_record 22:00" at bounding box center [250, 476] width 47 height 11
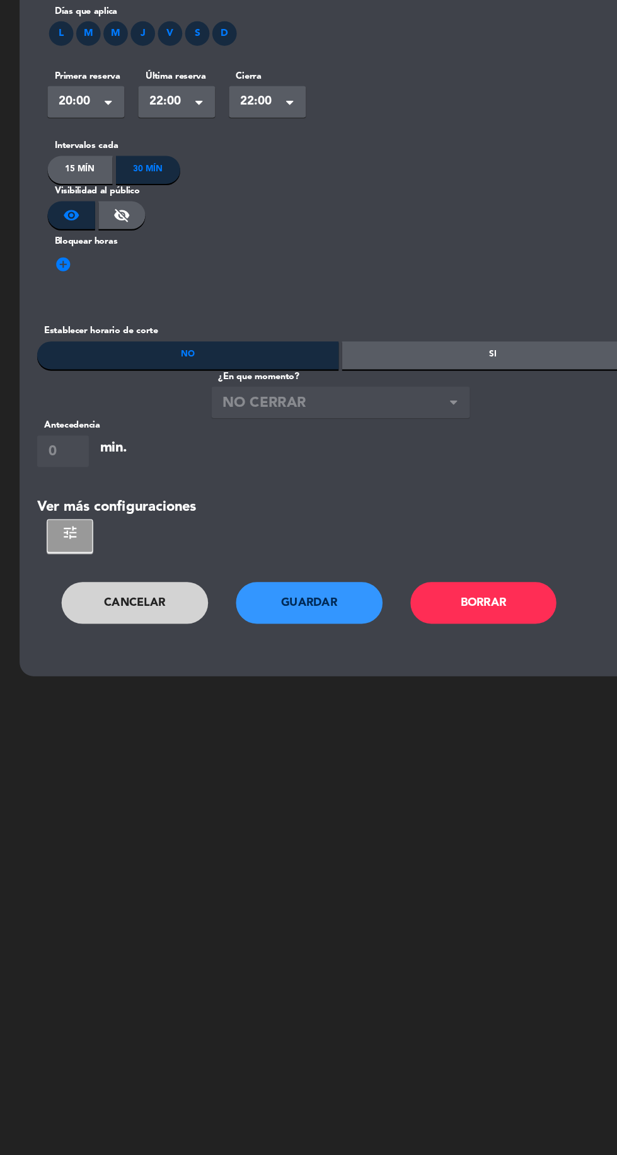
scroll to position [0, 0]
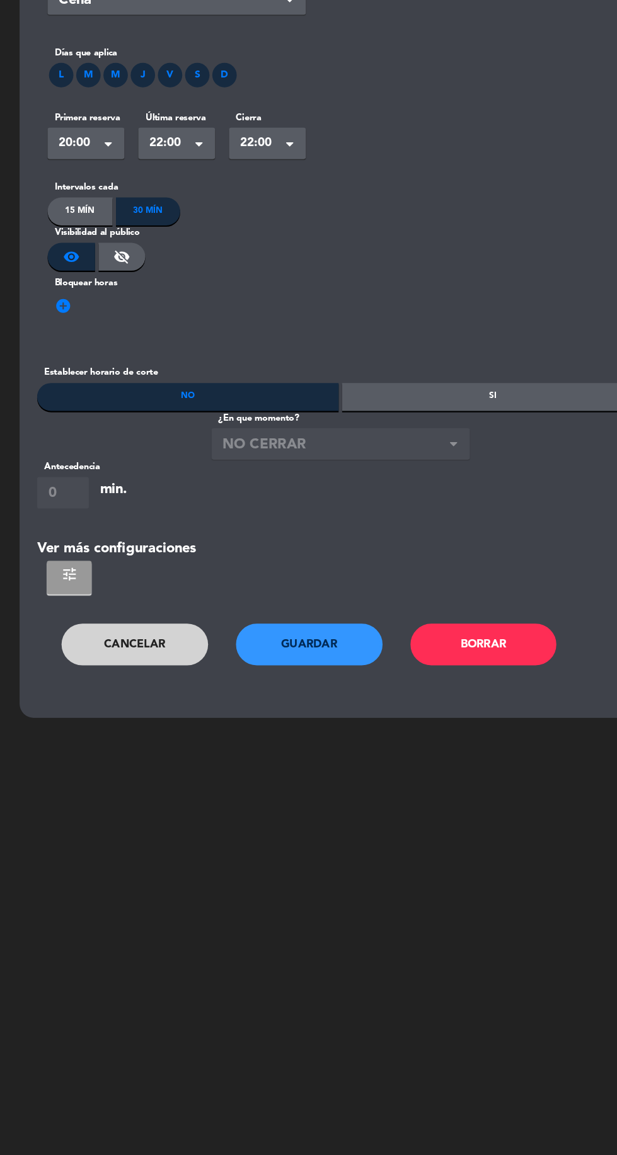
click at [64, 624] on span "tune" at bounding box center [63, 631] width 15 height 15
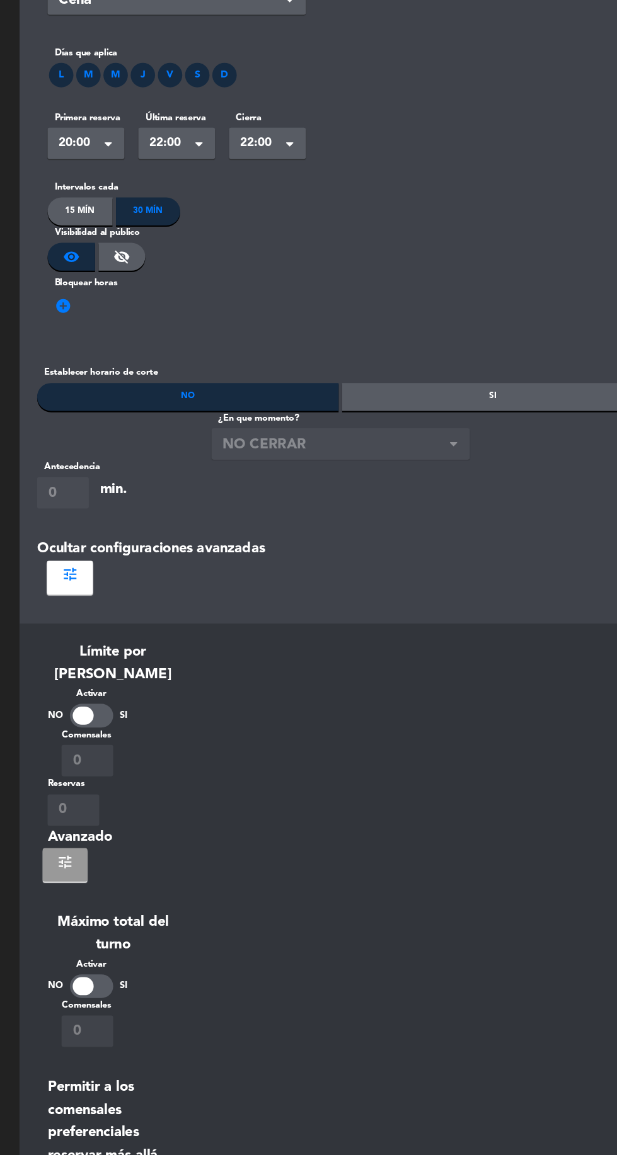
click at [55, 884] on span "tune" at bounding box center [59, 891] width 15 height 15
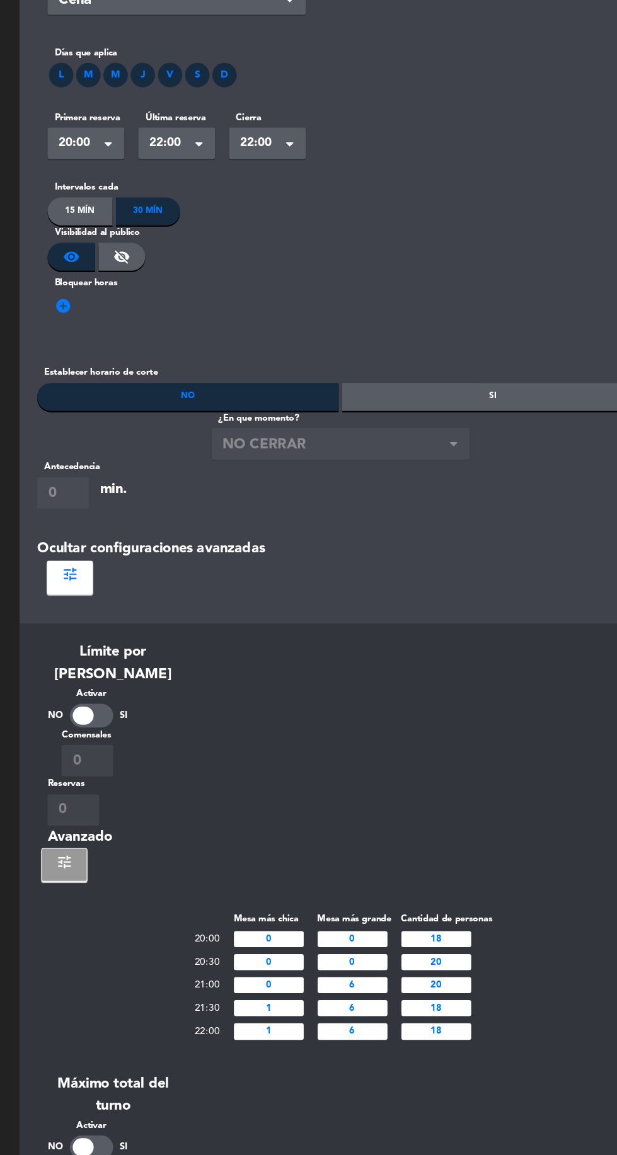
click at [332, 995] on input "6" at bounding box center [319, 1002] width 63 height 14
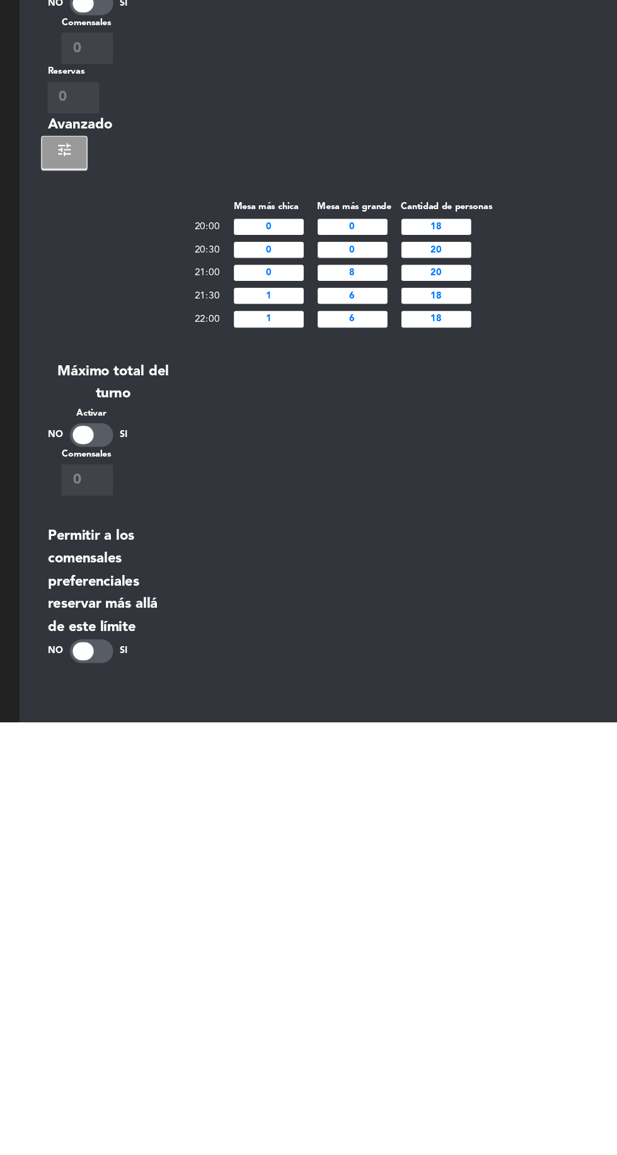
scroll to position [254, 0]
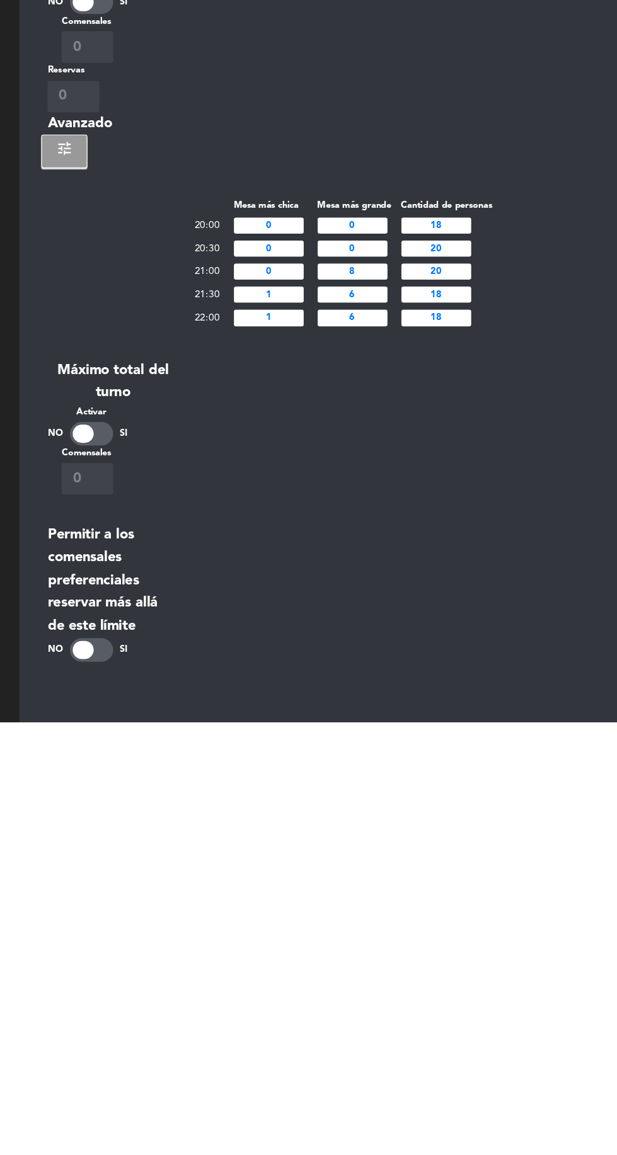
type input "8"
click at [332, 762] on input "6" at bounding box center [319, 769] width 63 height 14
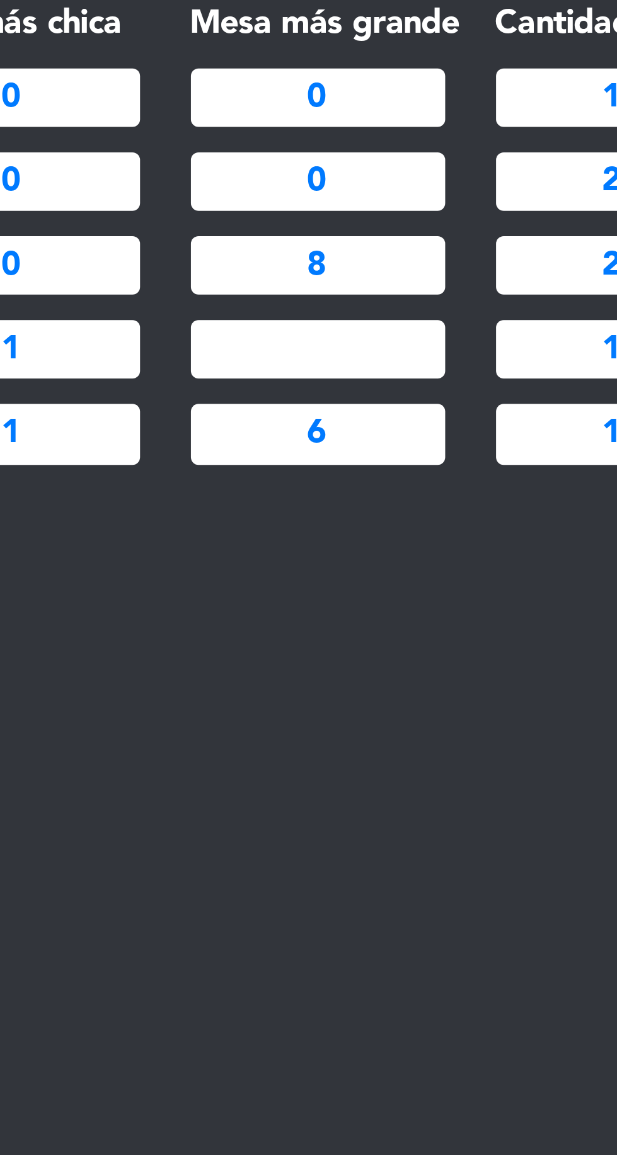
type input "8"
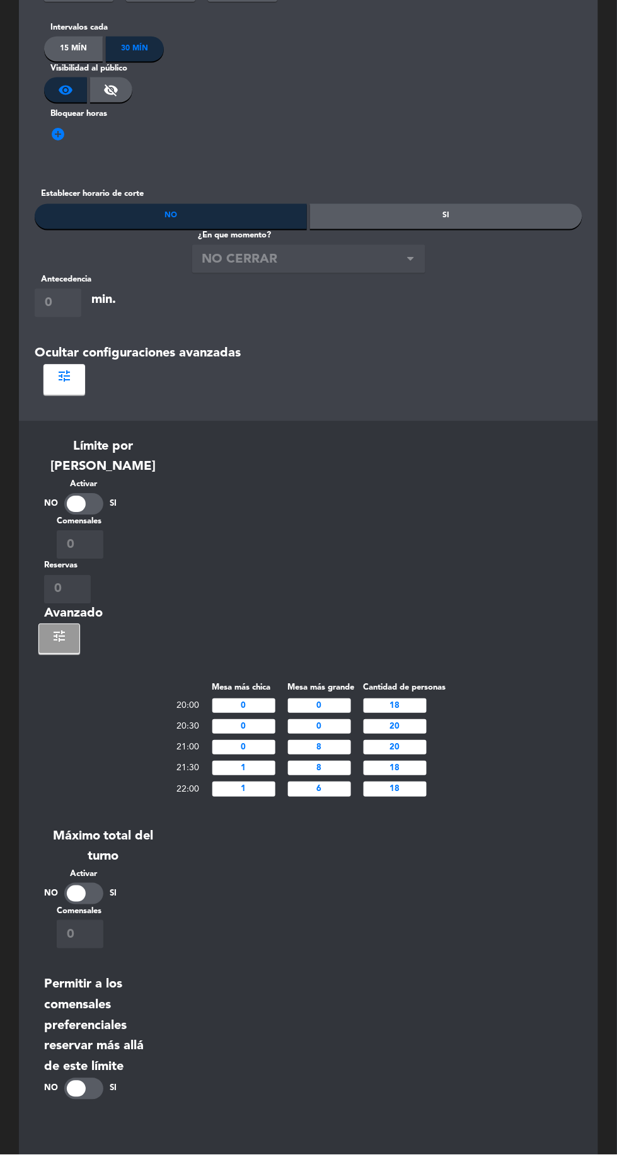
scroll to position [130, 0]
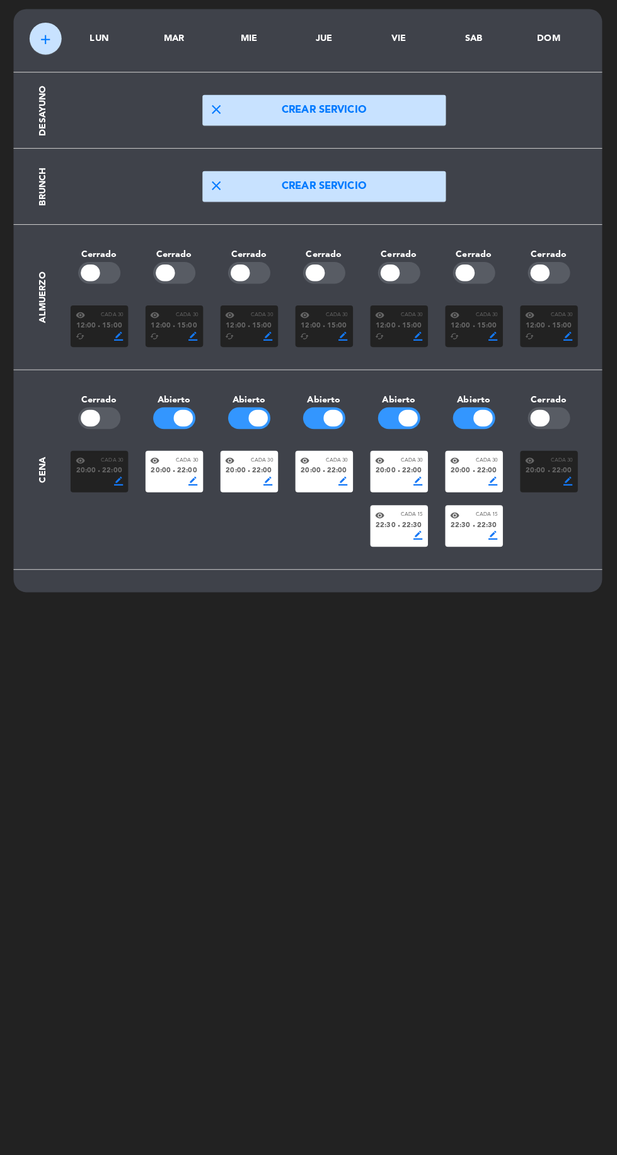
scroll to position [128, 0]
